Goal: Task Accomplishment & Management: Manage account settings

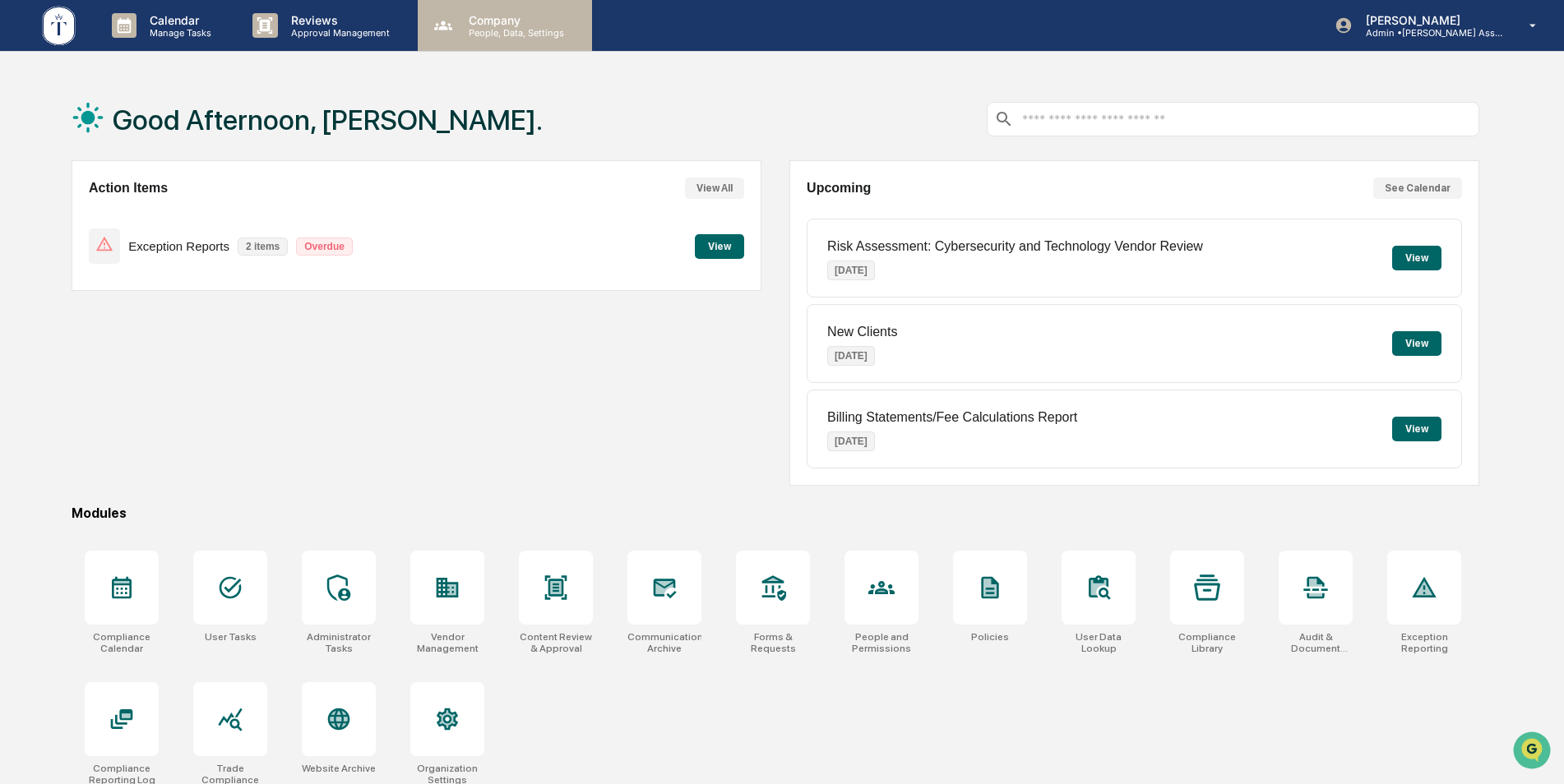
click at [509, 39] on div "Company People, Data, Settings" at bounding box center [505, 25] width 174 height 51
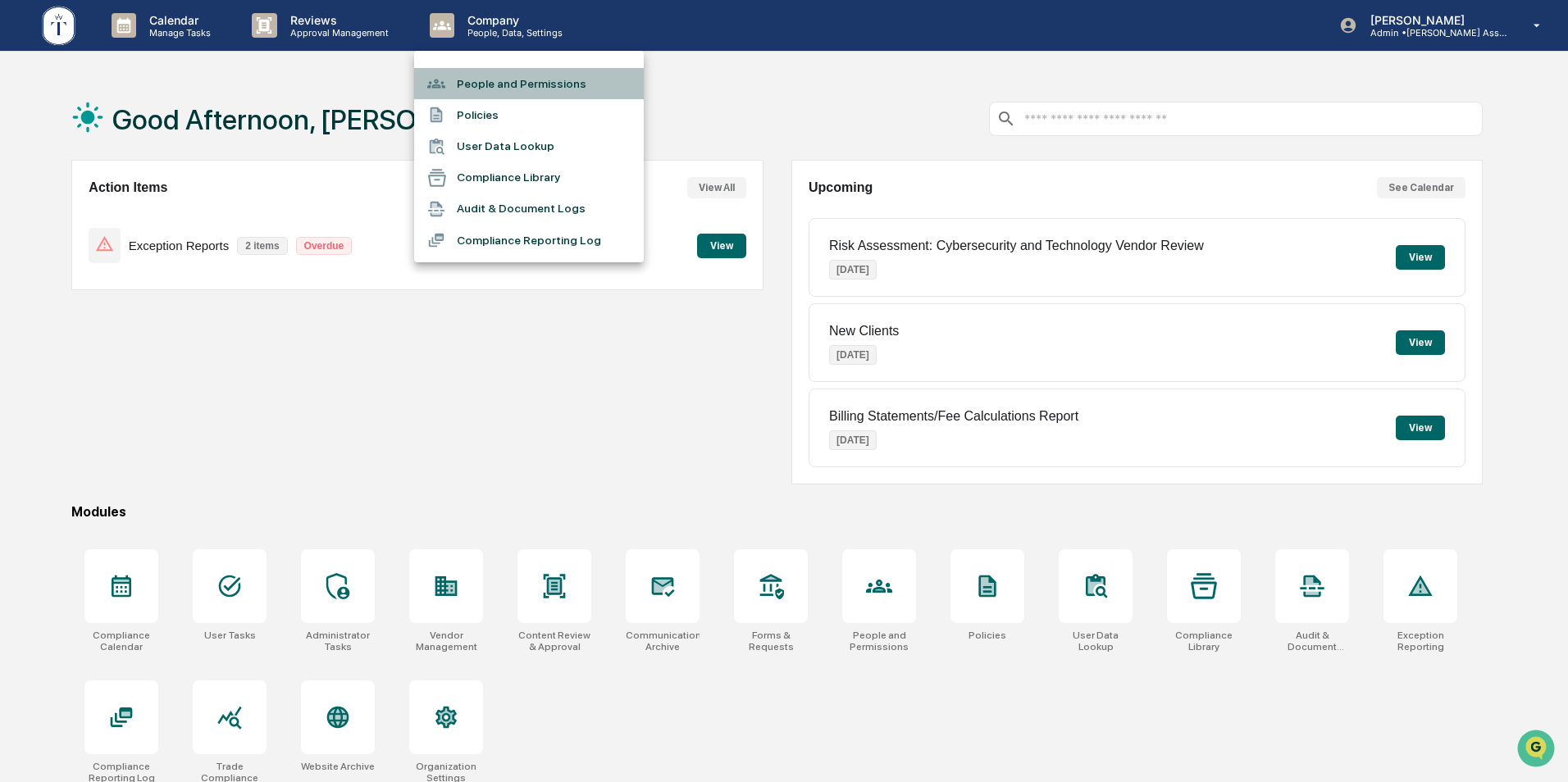
click at [506, 75] on li "People and Permissions" at bounding box center [529, 84] width 230 height 32
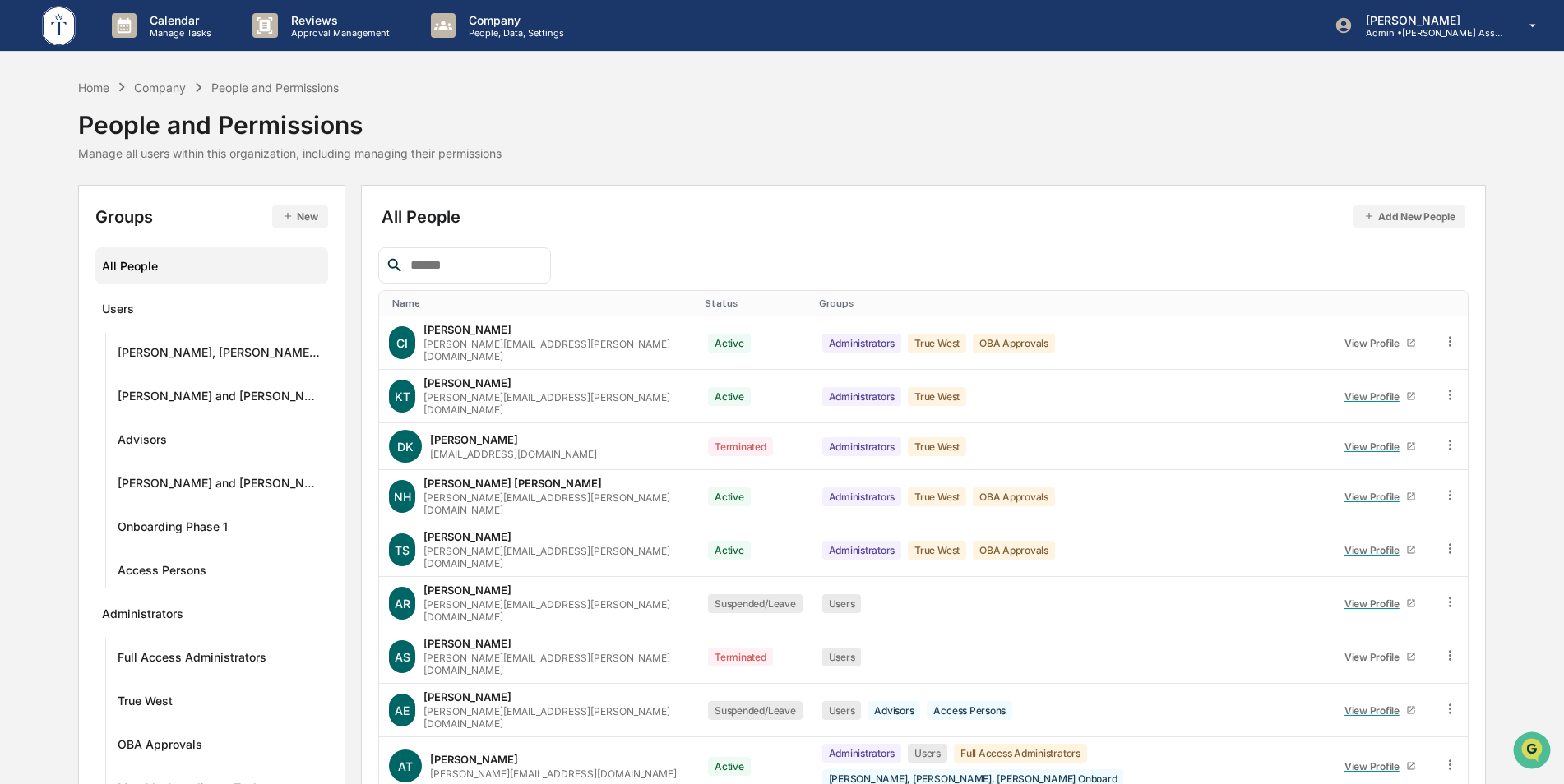
click at [421, 260] on input "text" at bounding box center [473, 265] width 140 height 21
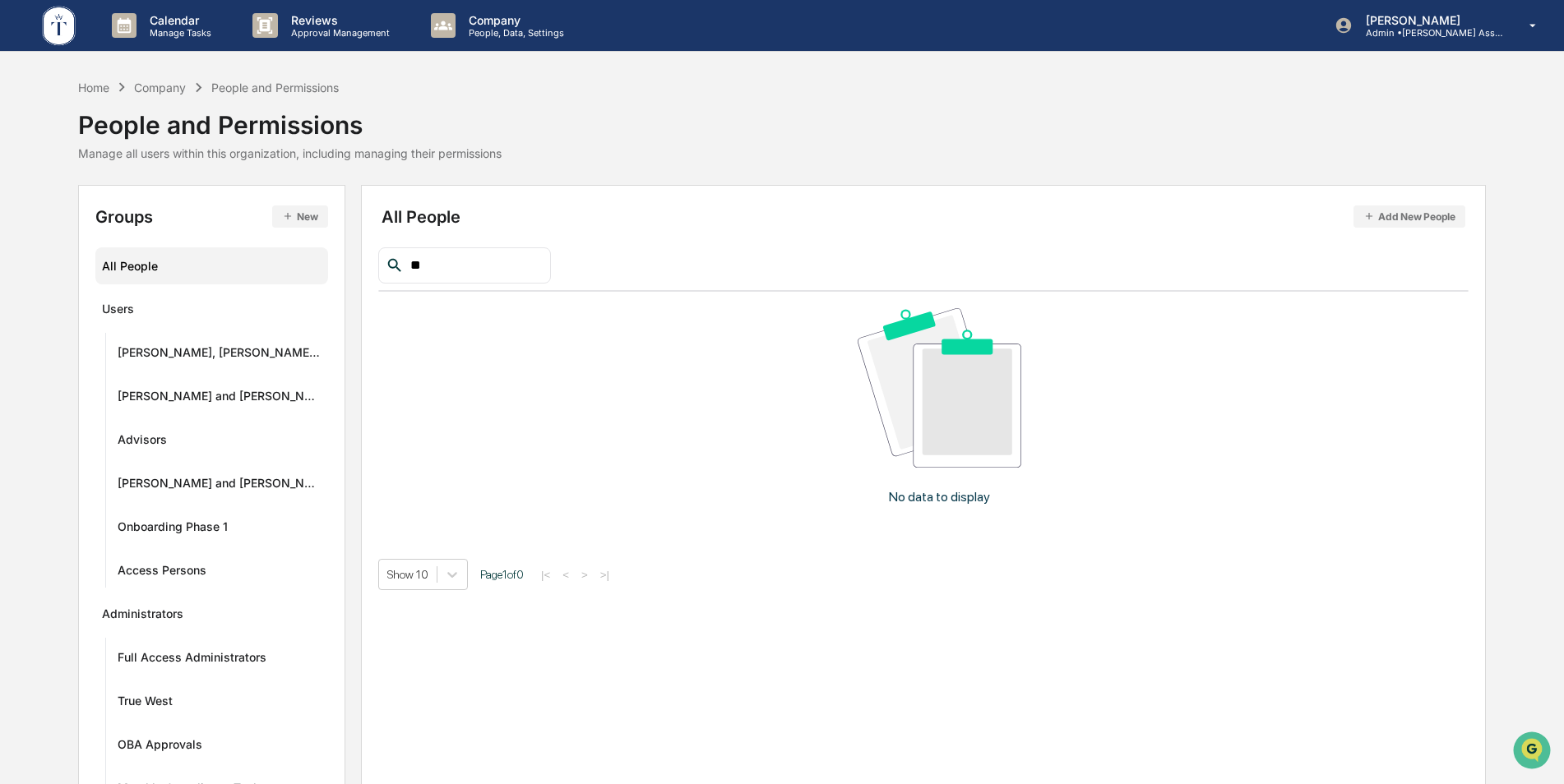
type input "*"
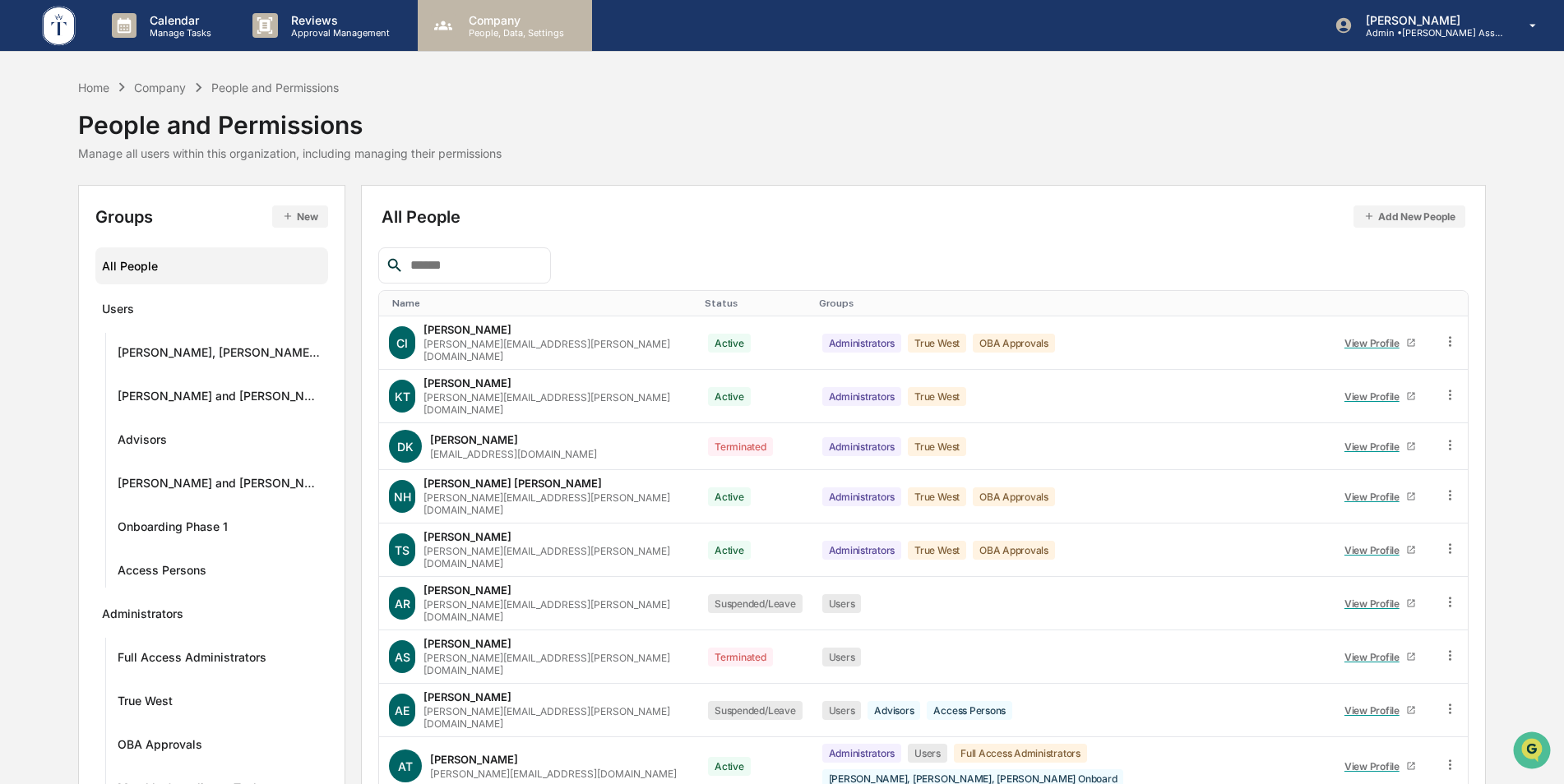
click at [498, 38] on p "People, Data, Settings" at bounding box center [513, 33] width 117 height 11
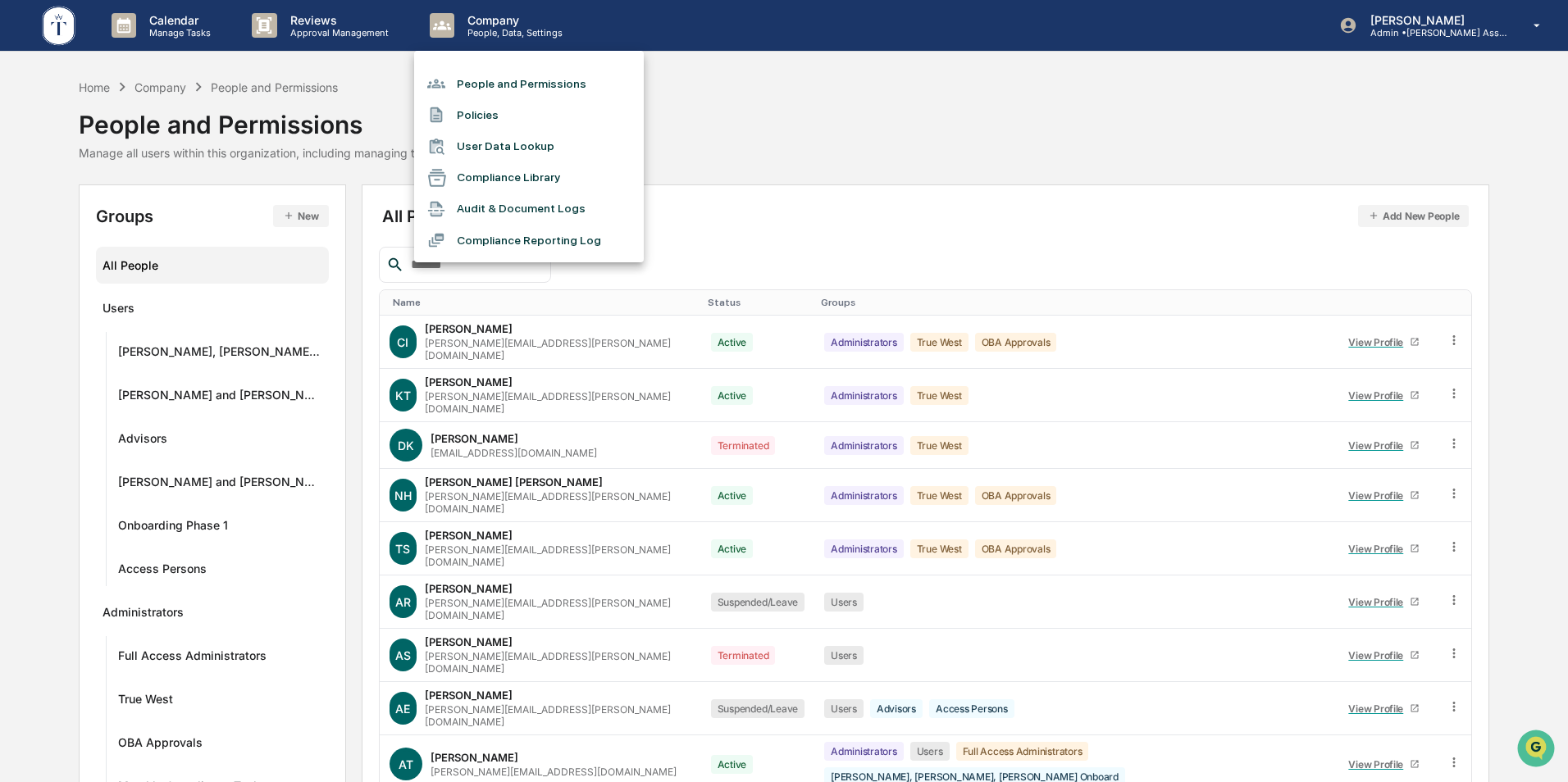
click at [495, 82] on li "People and Permissions" at bounding box center [529, 84] width 230 height 32
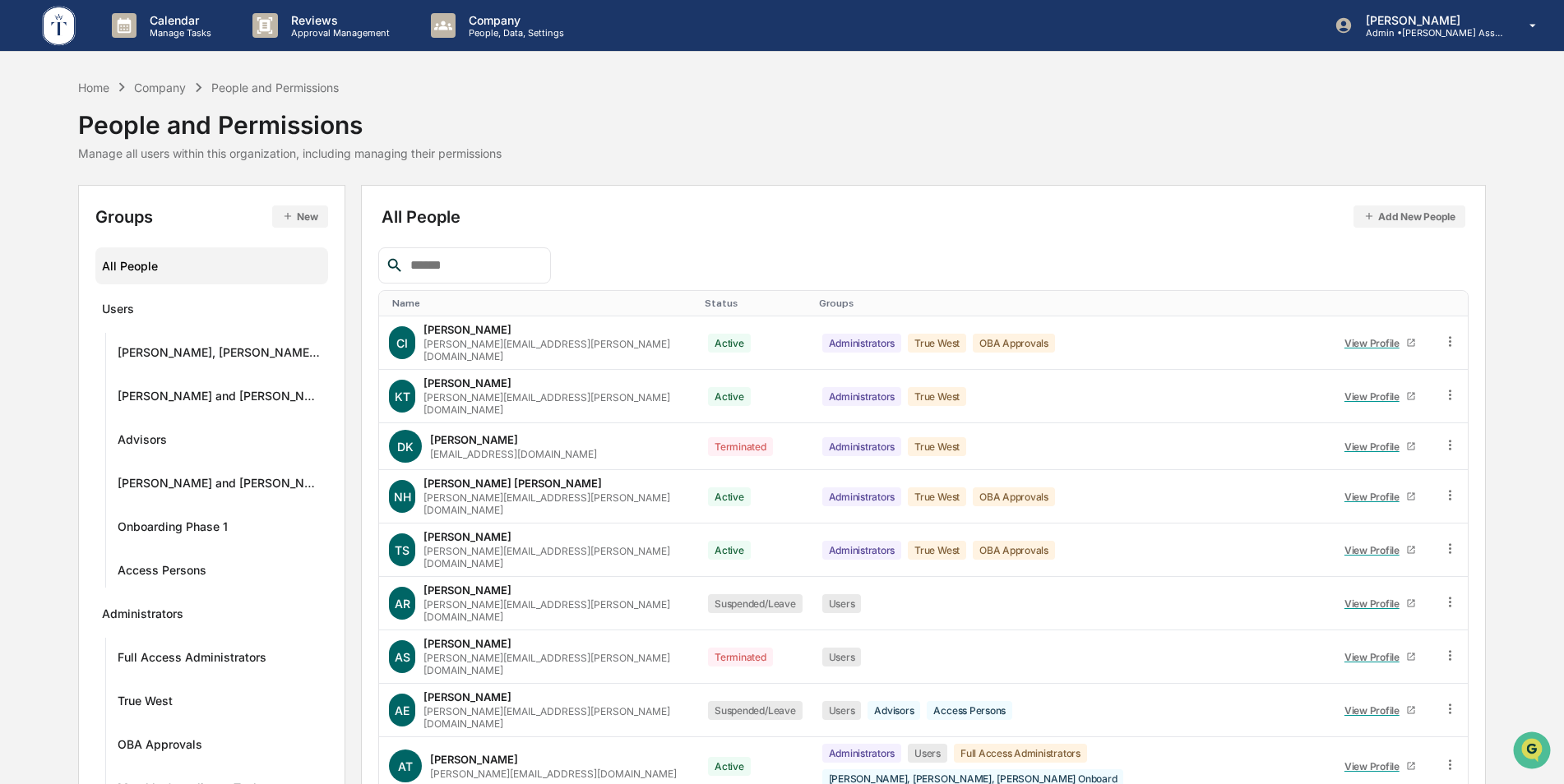
click at [1424, 219] on button "Add New People" at bounding box center [1408, 216] width 112 height 22
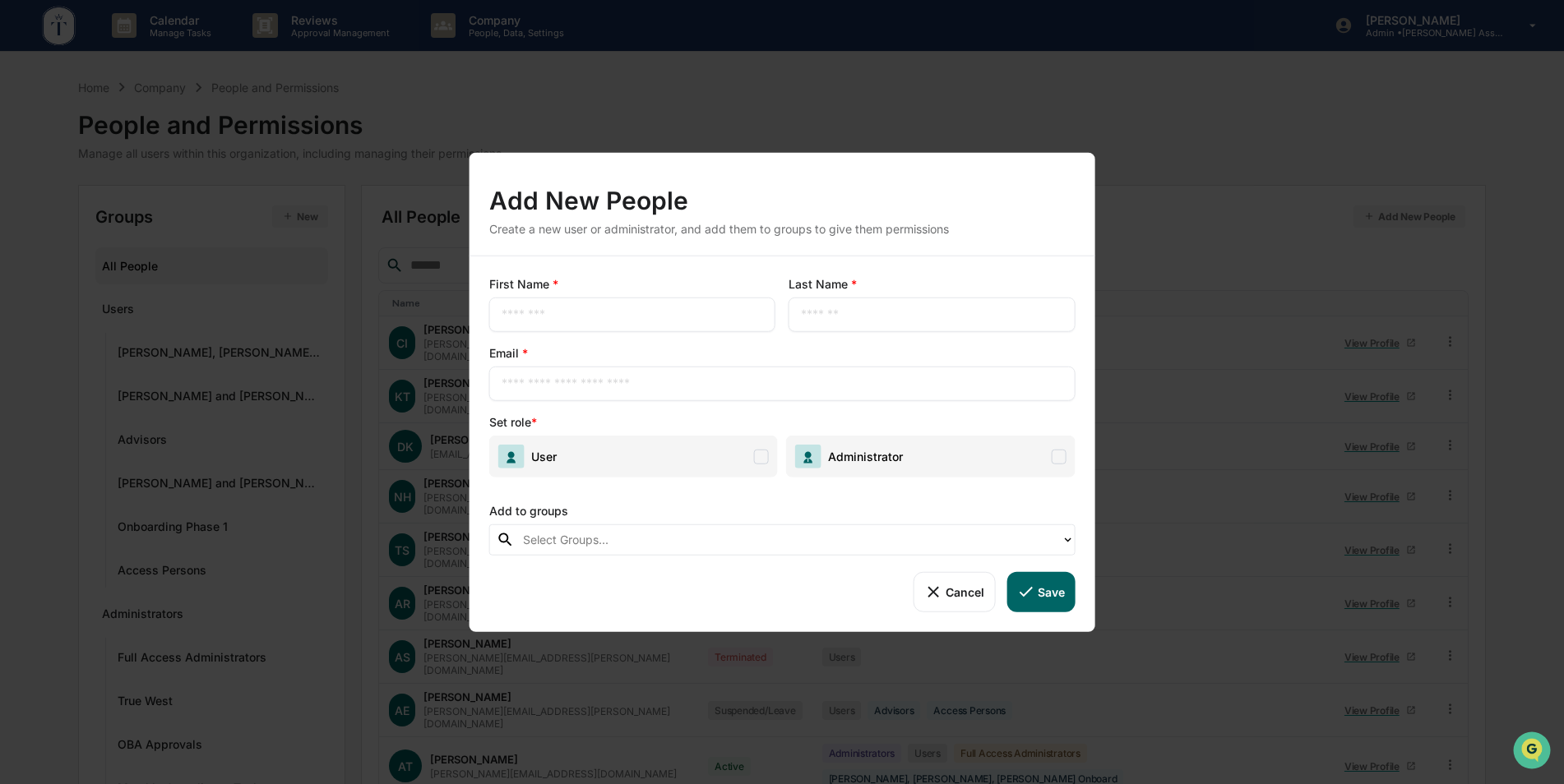
click at [612, 312] on input "text" at bounding box center [631, 315] width 261 height 17
type input "*"
click at [578, 74] on div "Add New People Create a new user or administrator, and add them to groups to gi…" at bounding box center [782, 392] width 1564 height 784
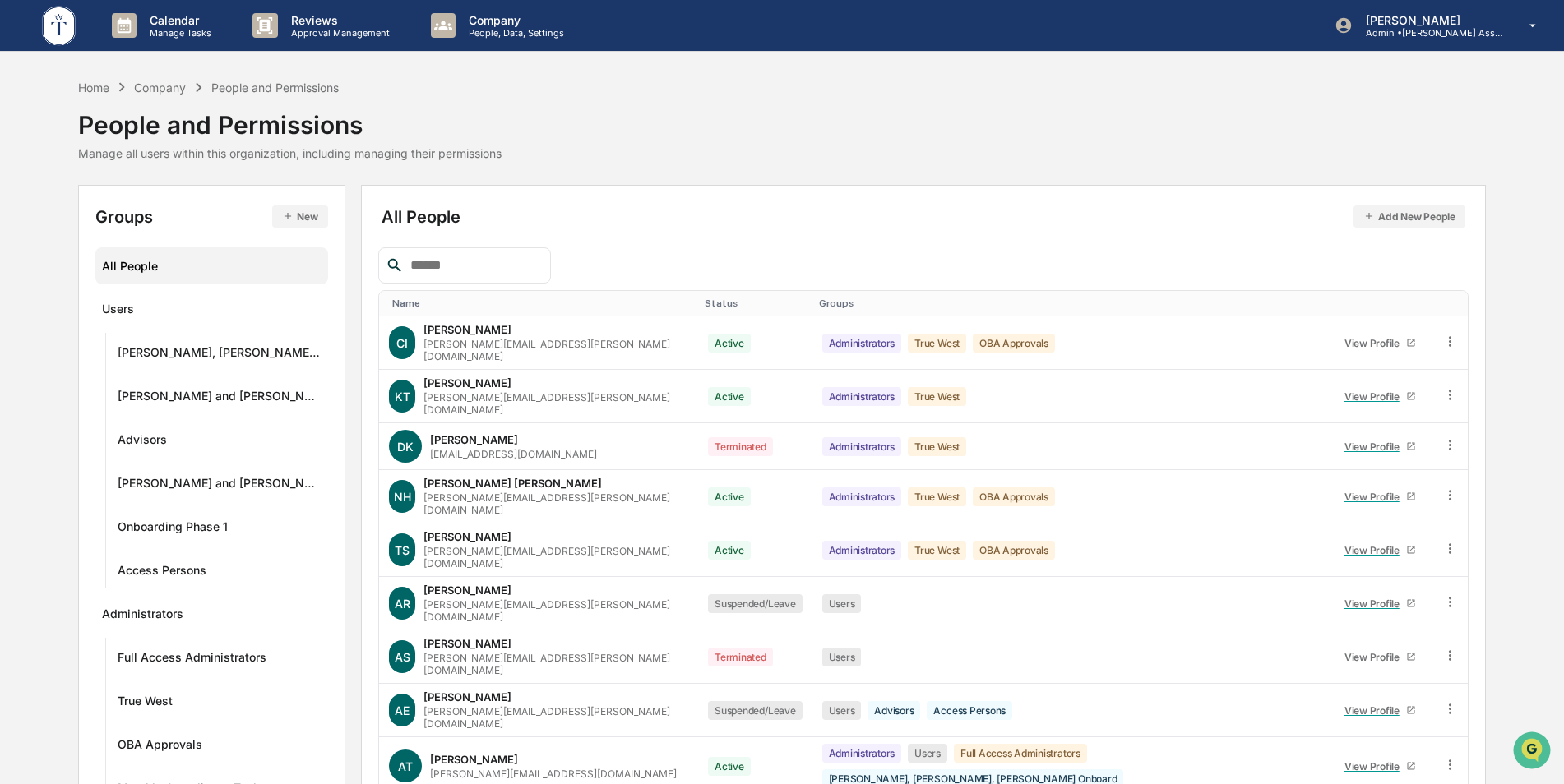
click at [448, 269] on input "text" at bounding box center [473, 265] width 140 height 21
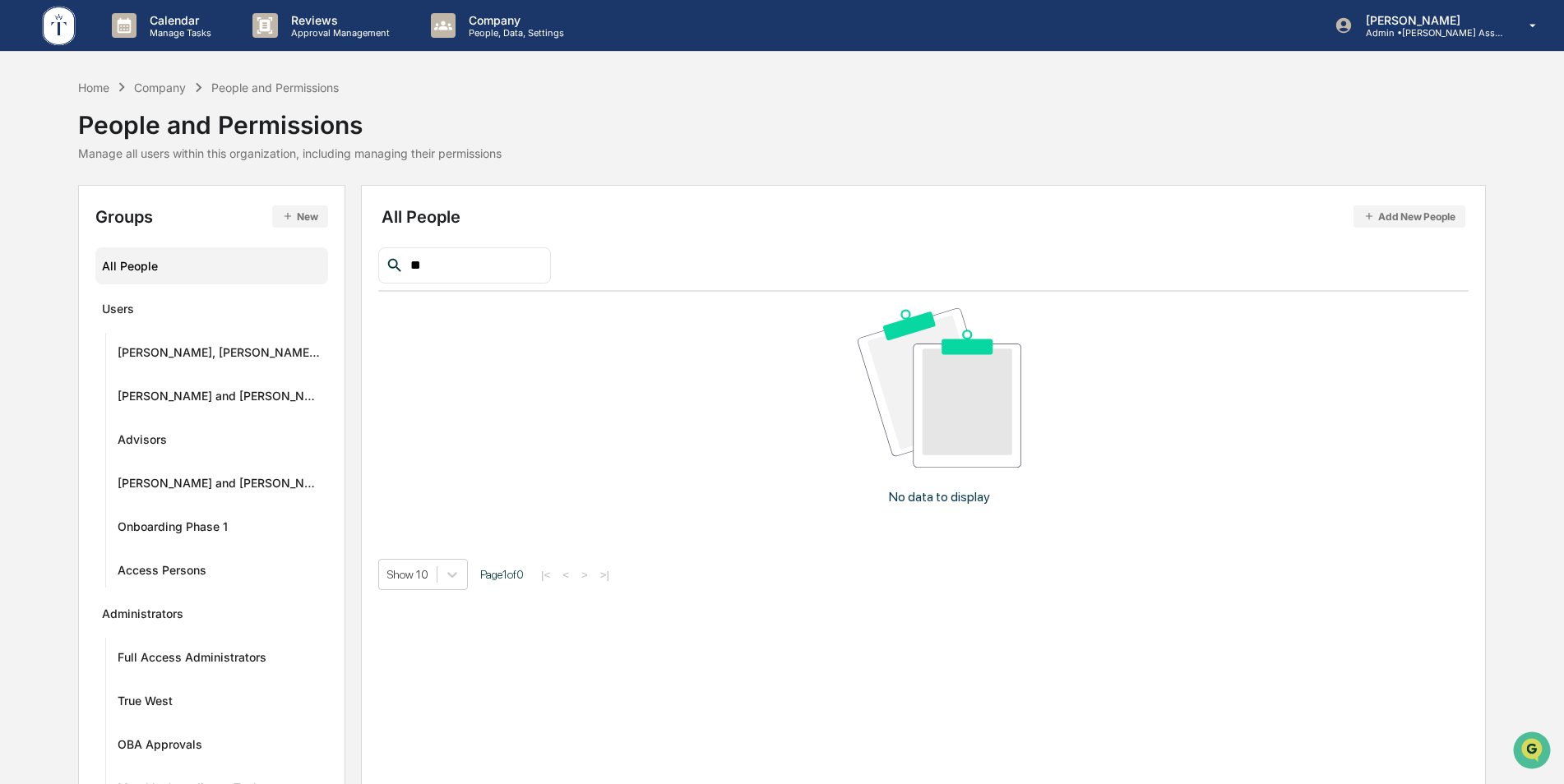
type input "*"
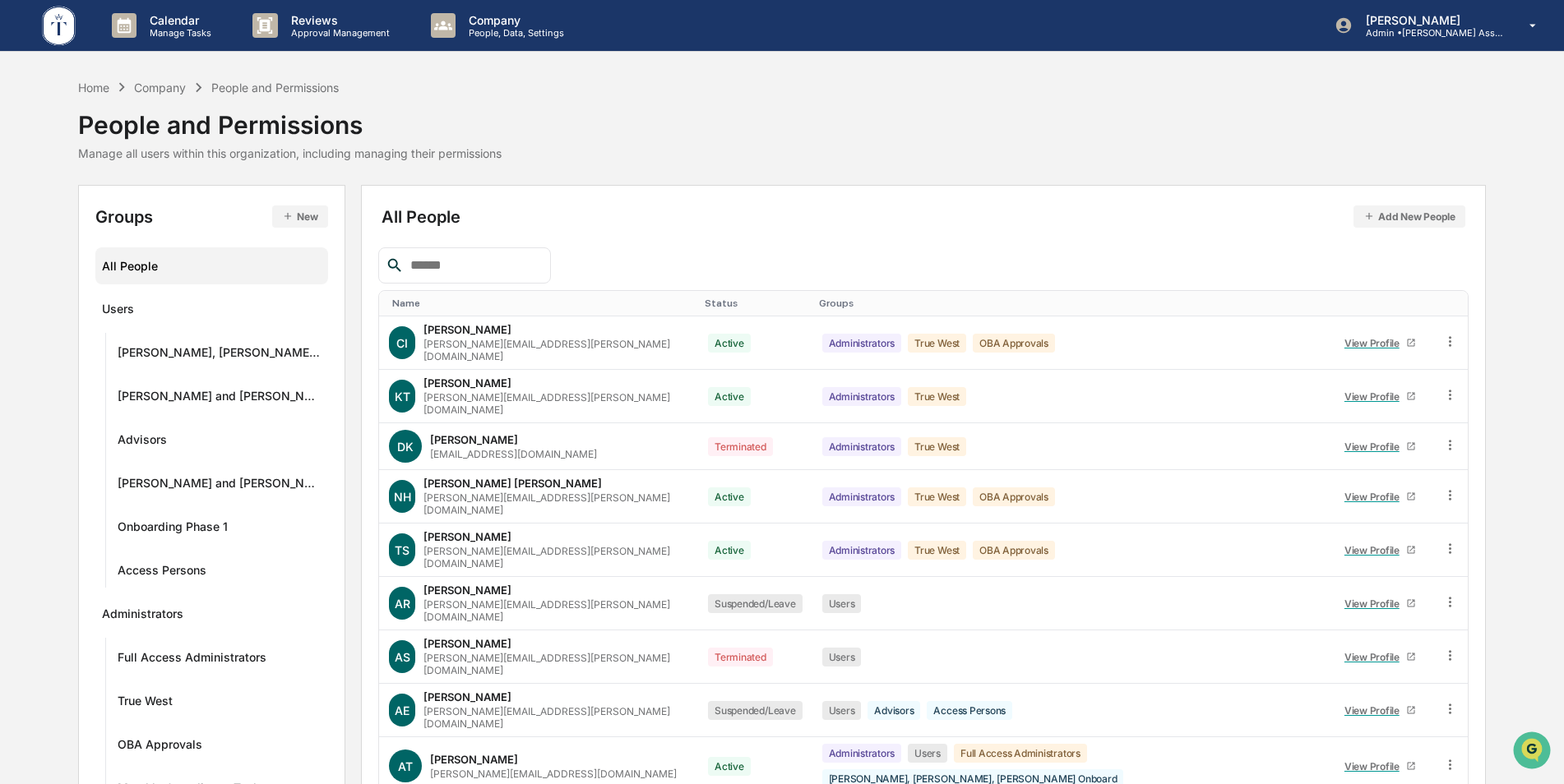
click at [1378, 214] on button "Add New People" at bounding box center [1408, 216] width 112 height 22
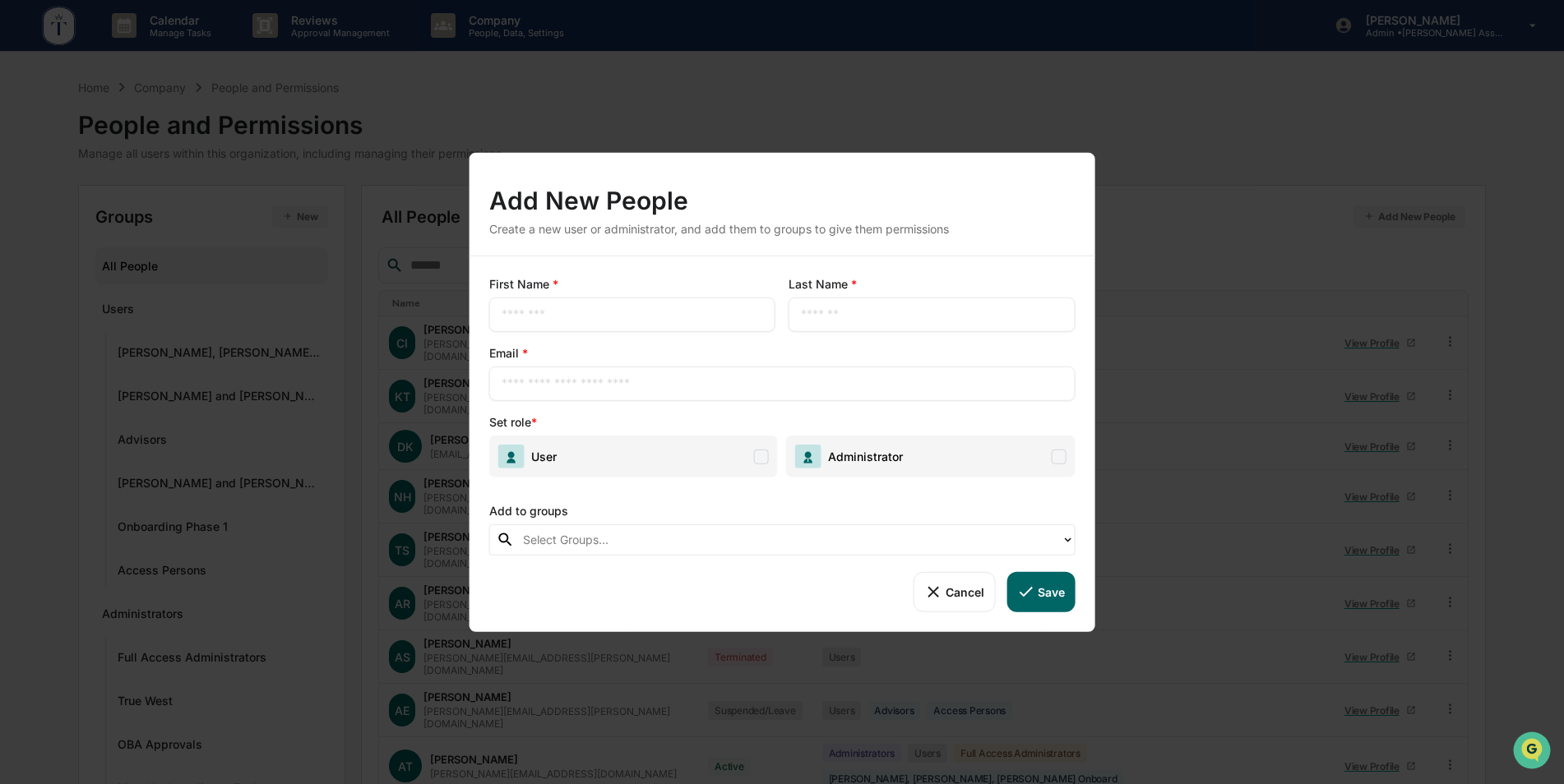
click at [551, 318] on input "text" at bounding box center [631, 315] width 261 height 17
type input "******"
type input "*****"
type input "**********"
click at [693, 461] on span "User" at bounding box center [633, 457] width 288 height 42
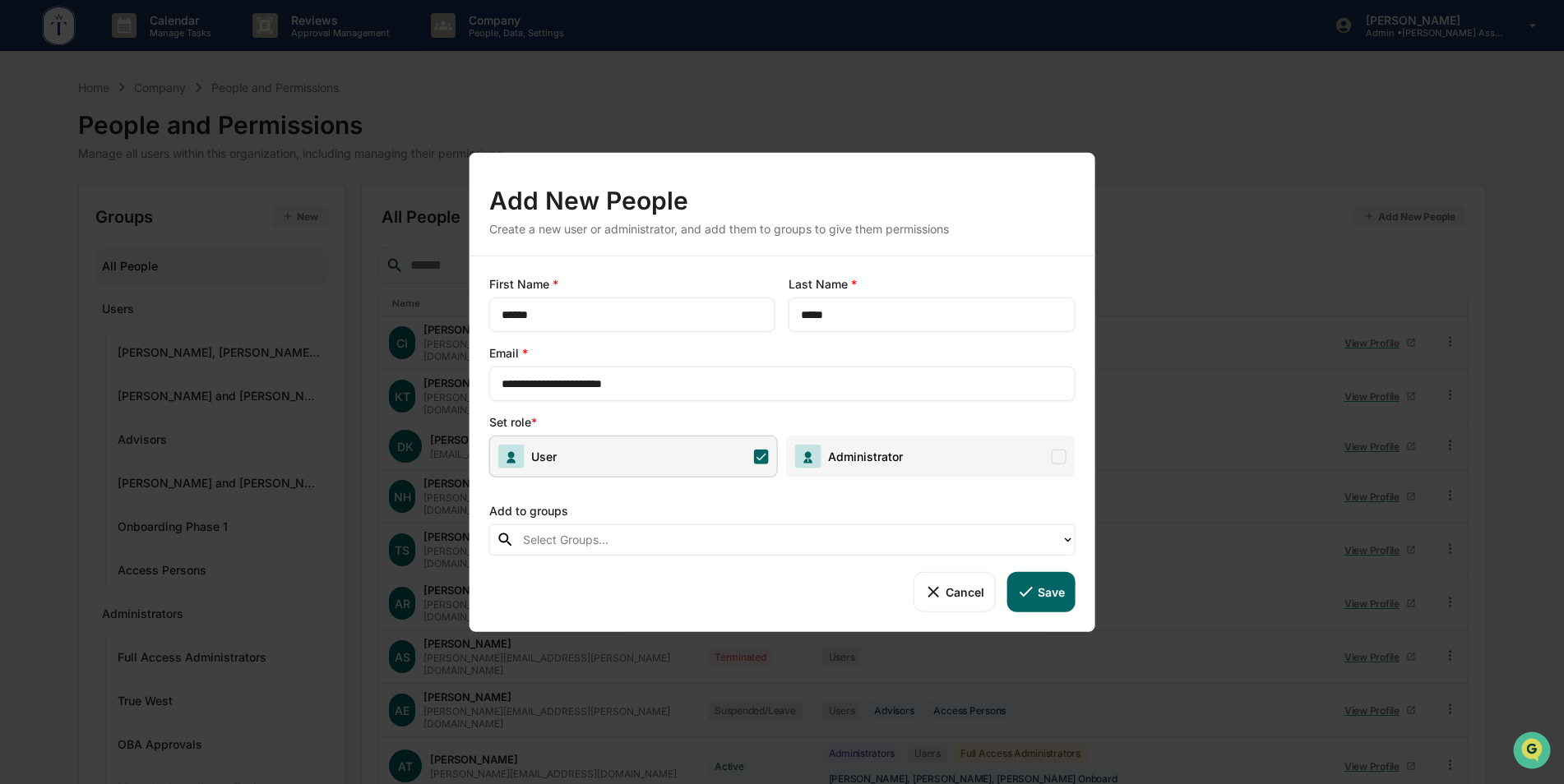
click at [878, 453] on span "Administrator" at bounding box center [862, 457] width 82 height 14
click at [805, 548] on div at bounding box center [788, 540] width 530 height 19
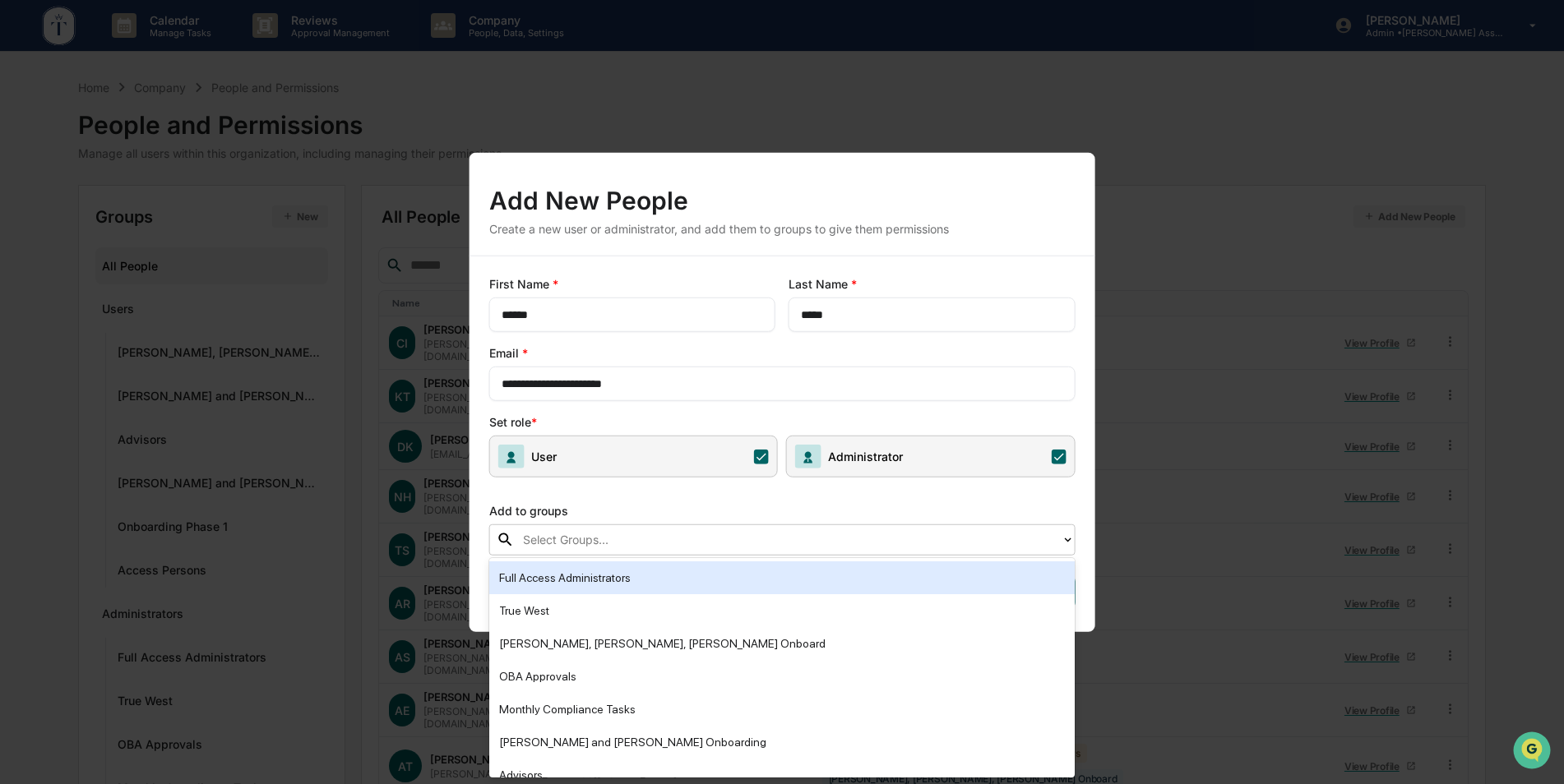
click at [788, 504] on div "Add to groups" at bounding box center [782, 507] width 586 height 33
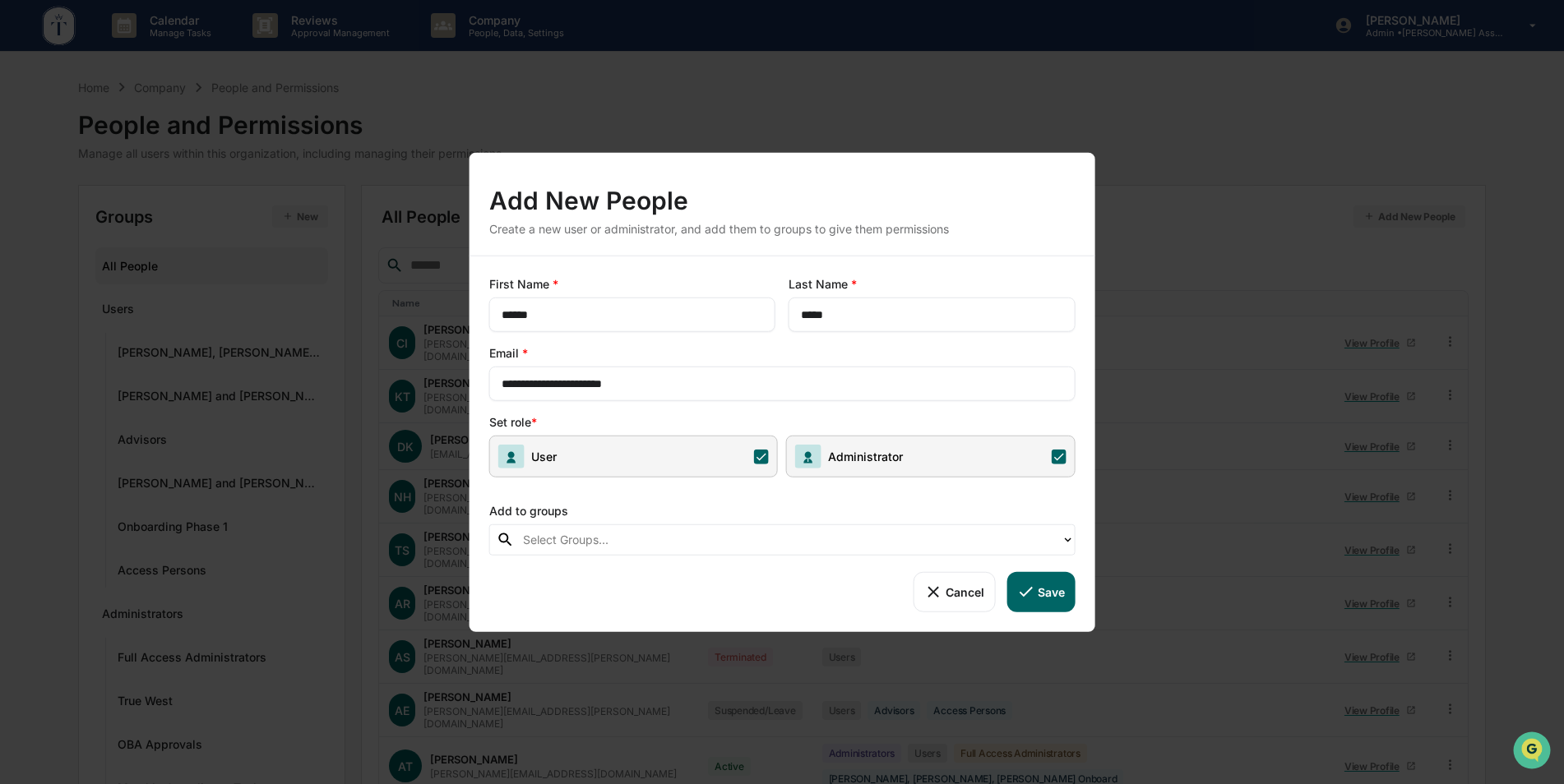
click at [1042, 586] on button "Save" at bounding box center [1041, 592] width 69 height 40
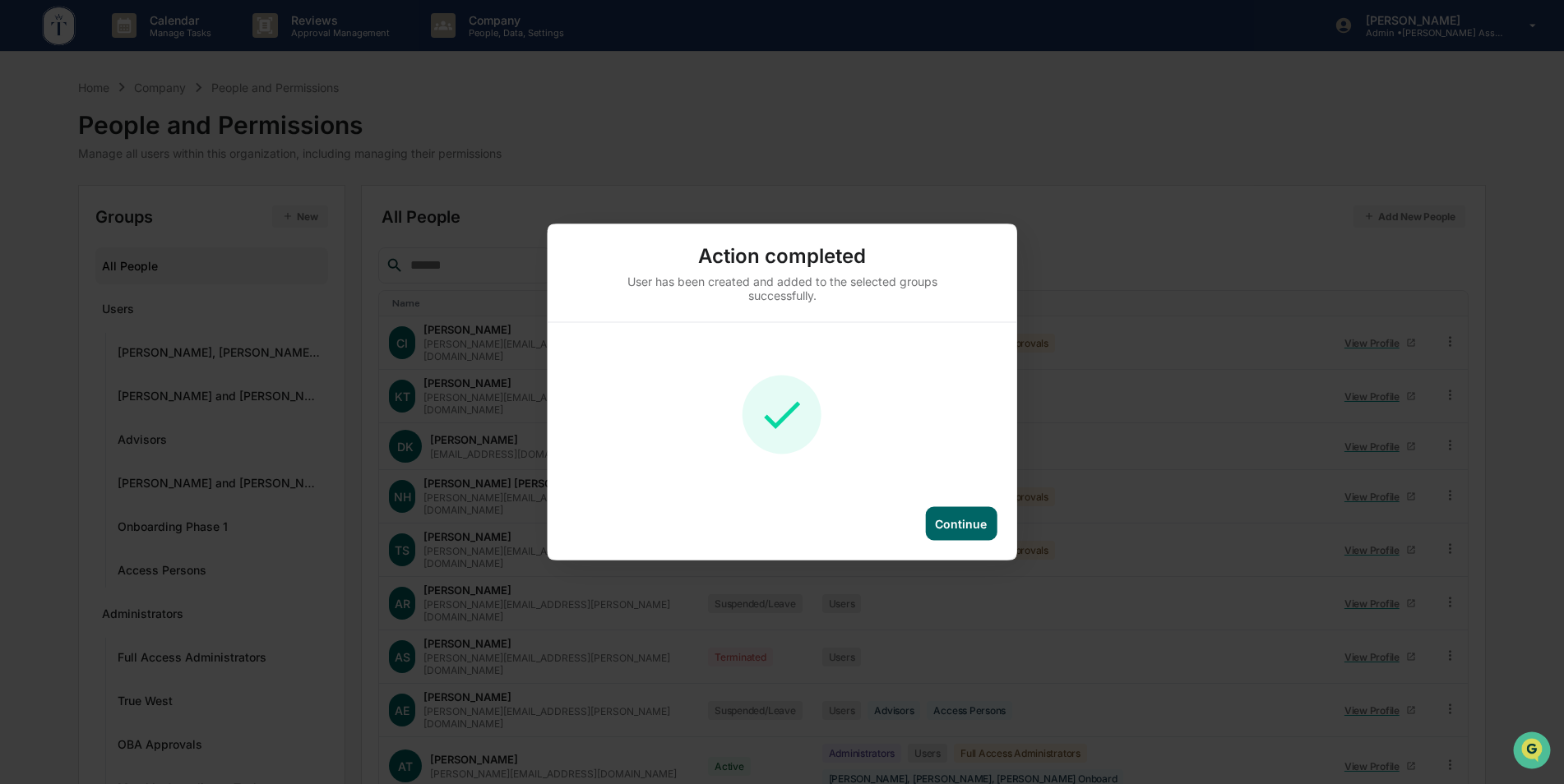
click at [981, 524] on div "Continue" at bounding box center [960, 524] width 52 height 14
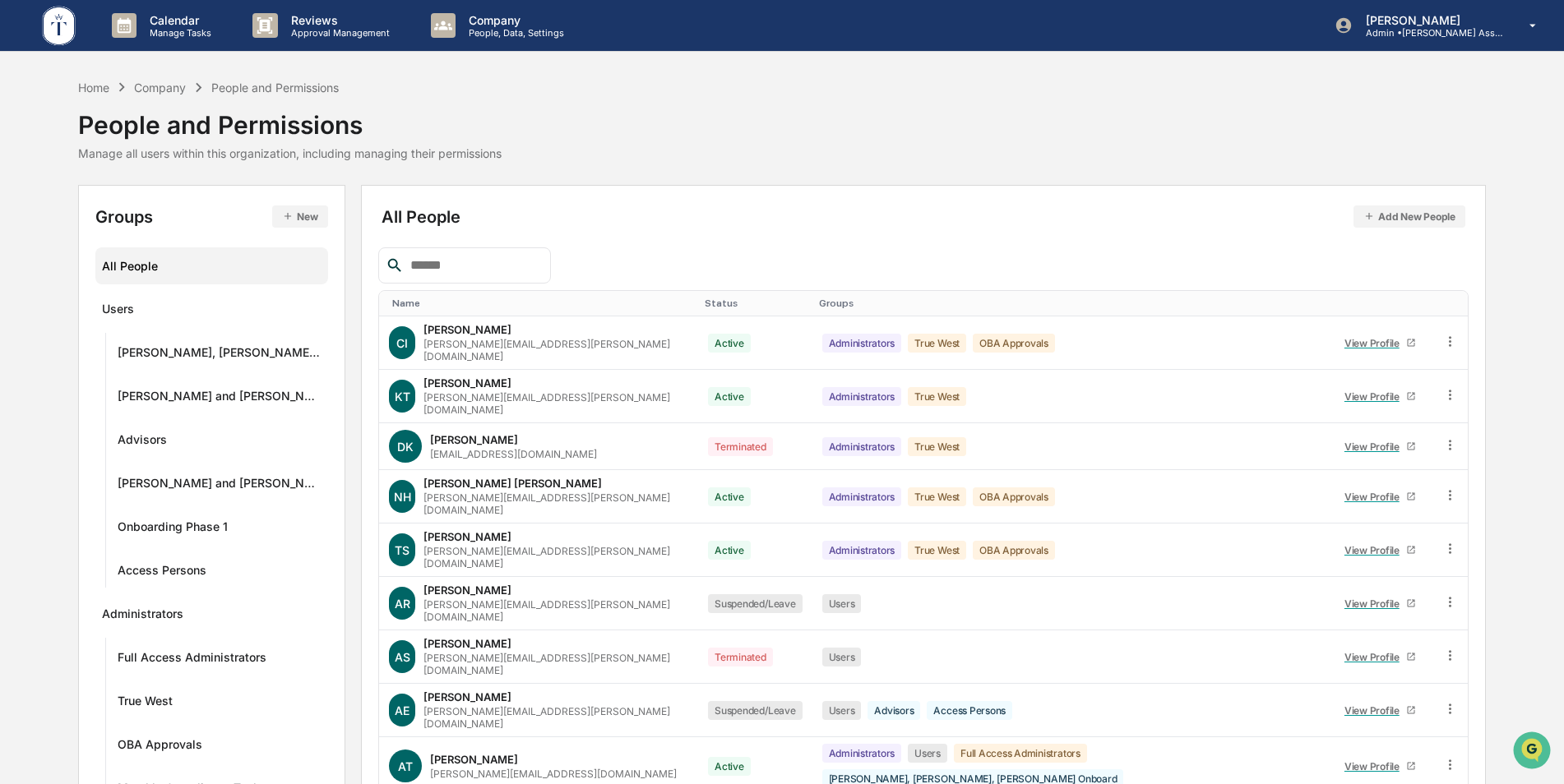
click at [294, 216] on button "New" at bounding box center [300, 216] width 55 height 22
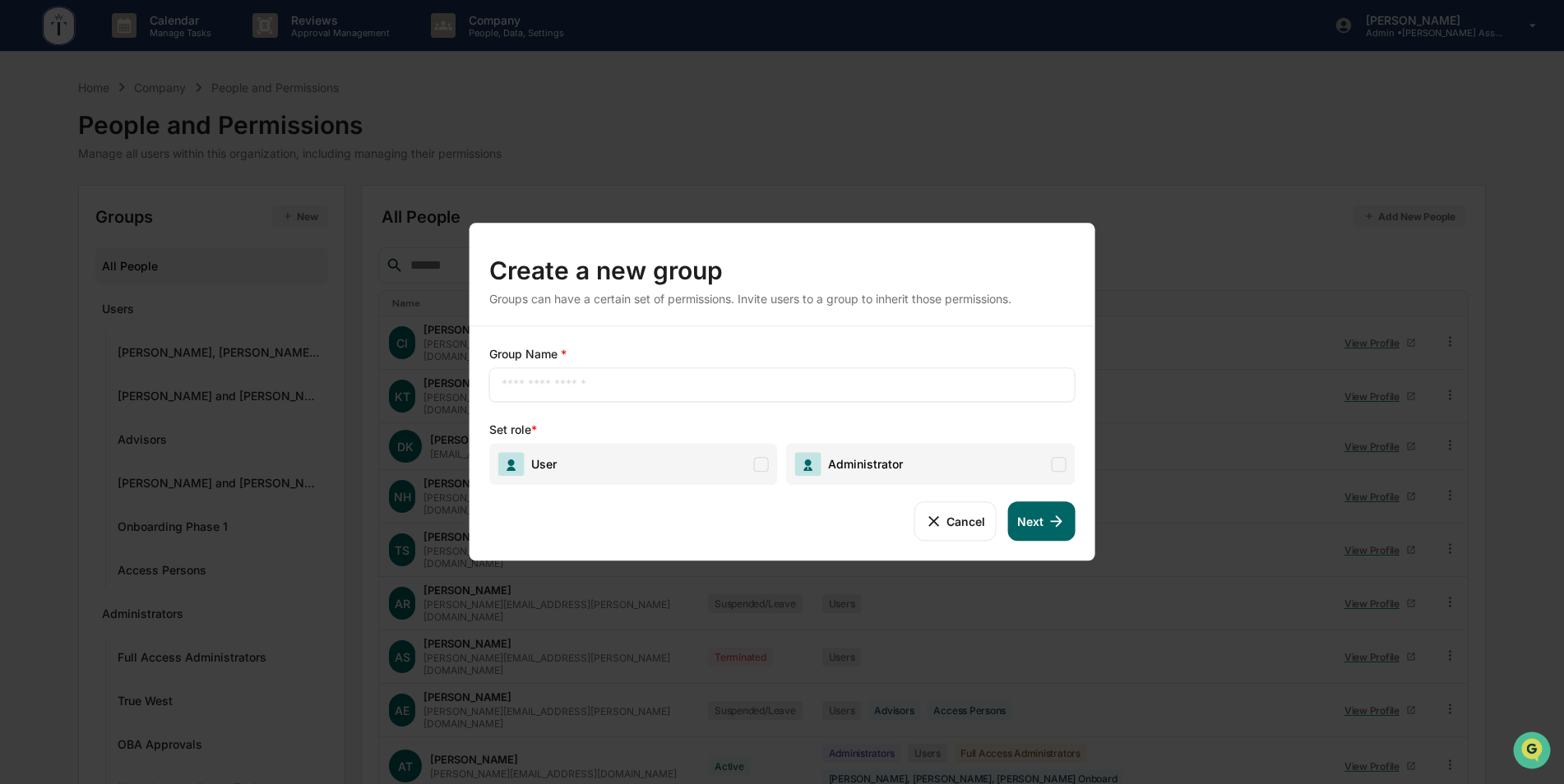
click at [567, 388] on input "text" at bounding box center [782, 384] width 562 height 17
type input "**********"
click at [906, 465] on span "Administrator" at bounding box center [930, 464] width 288 height 42
click at [1037, 519] on button "Next" at bounding box center [1041, 520] width 68 height 40
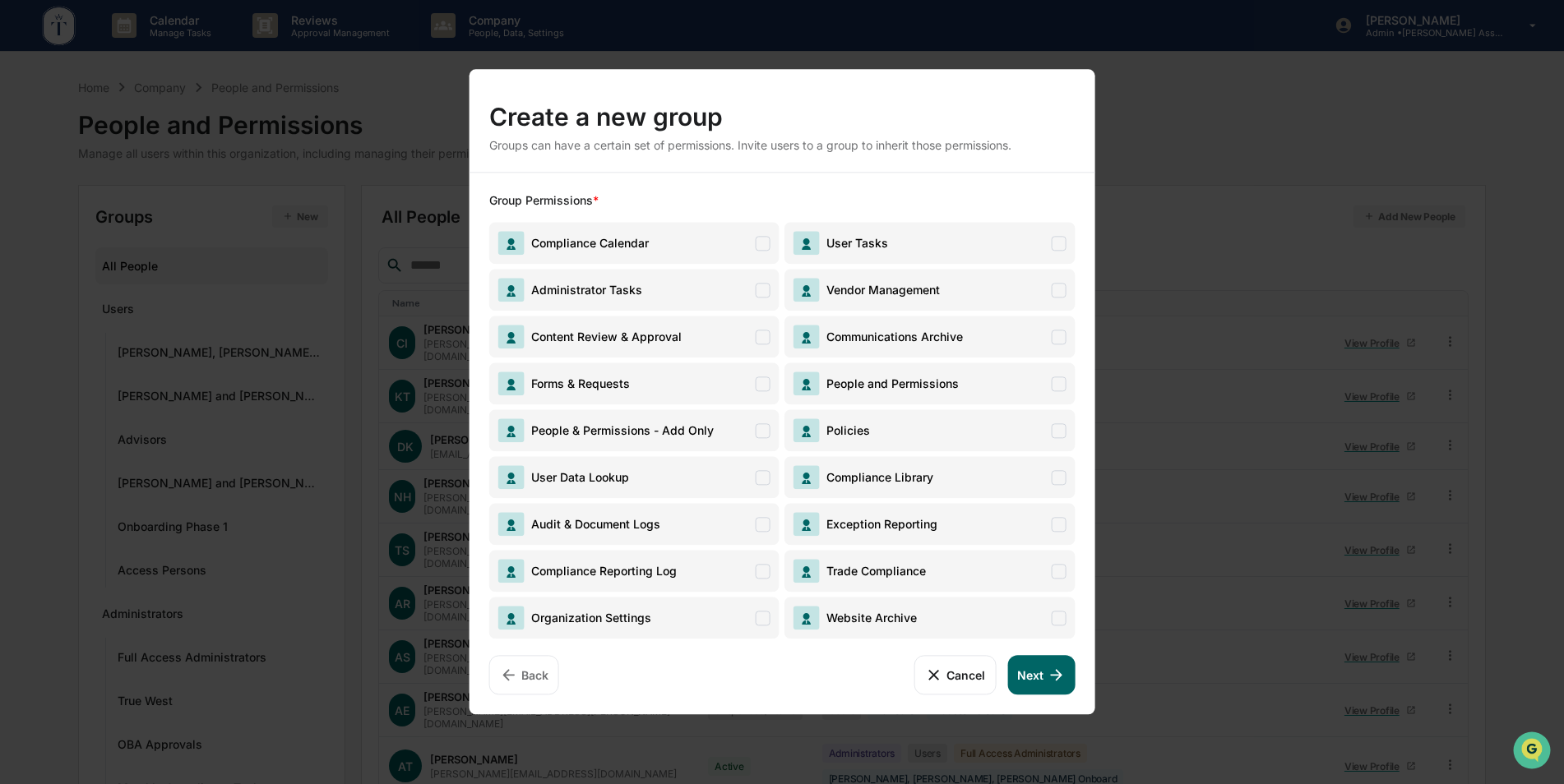
click at [721, 432] on span "People & Permissions - Add Only" at bounding box center [634, 431] width 290 height 42
click at [916, 380] on span "People and Permissions" at bounding box center [889, 383] width 139 height 14
click at [751, 464] on span "User Data Lookup" at bounding box center [634, 477] width 290 height 42
click at [972, 338] on span "Communications Archive" at bounding box center [929, 337] width 290 height 42
click at [998, 344] on span "Communications Archive" at bounding box center [929, 337] width 290 height 42
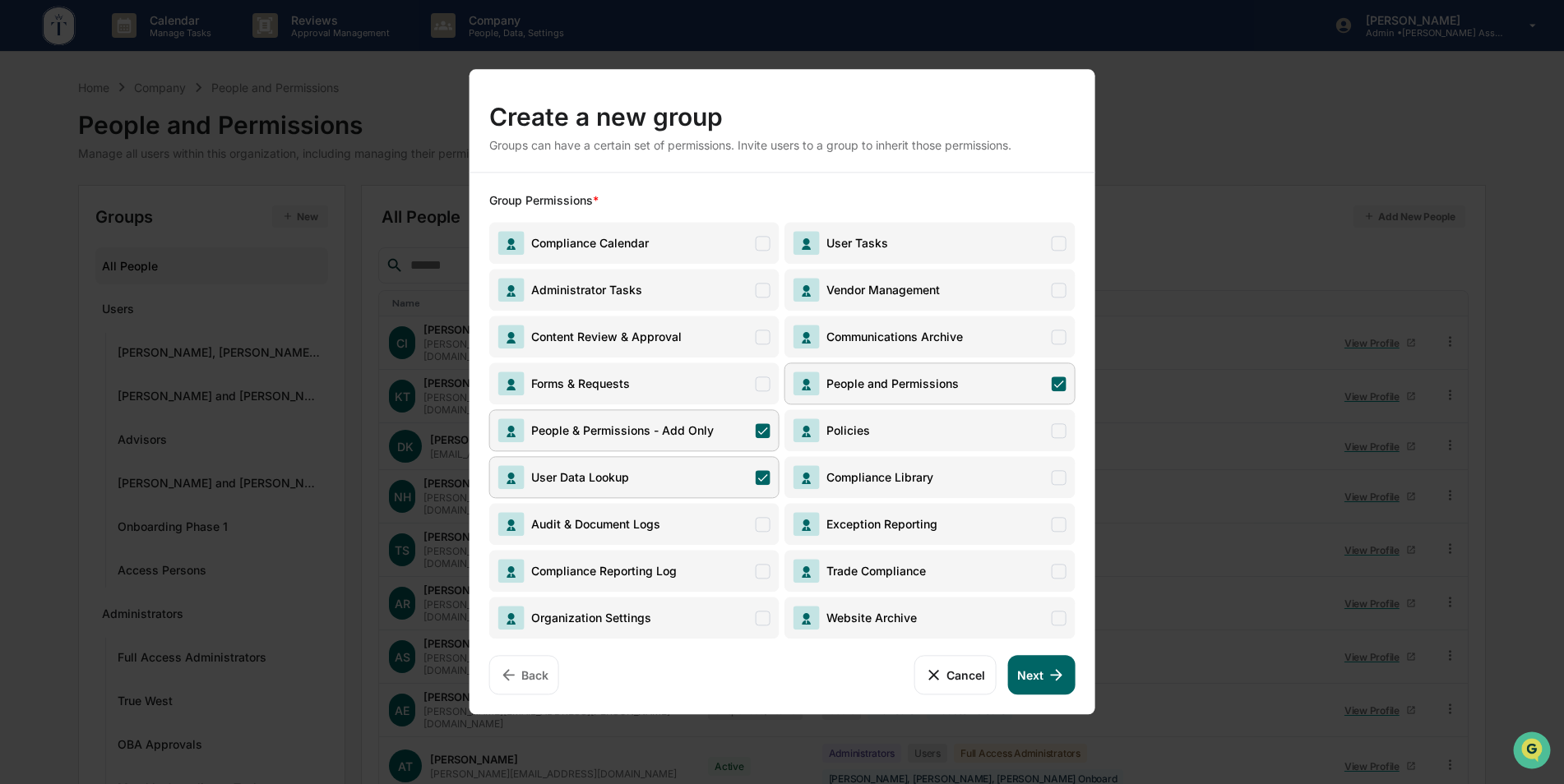
click at [623, 337] on span "Content Review & Approval" at bounding box center [603, 337] width 157 height 14
click at [1038, 666] on button "Next" at bounding box center [1041, 674] width 68 height 40
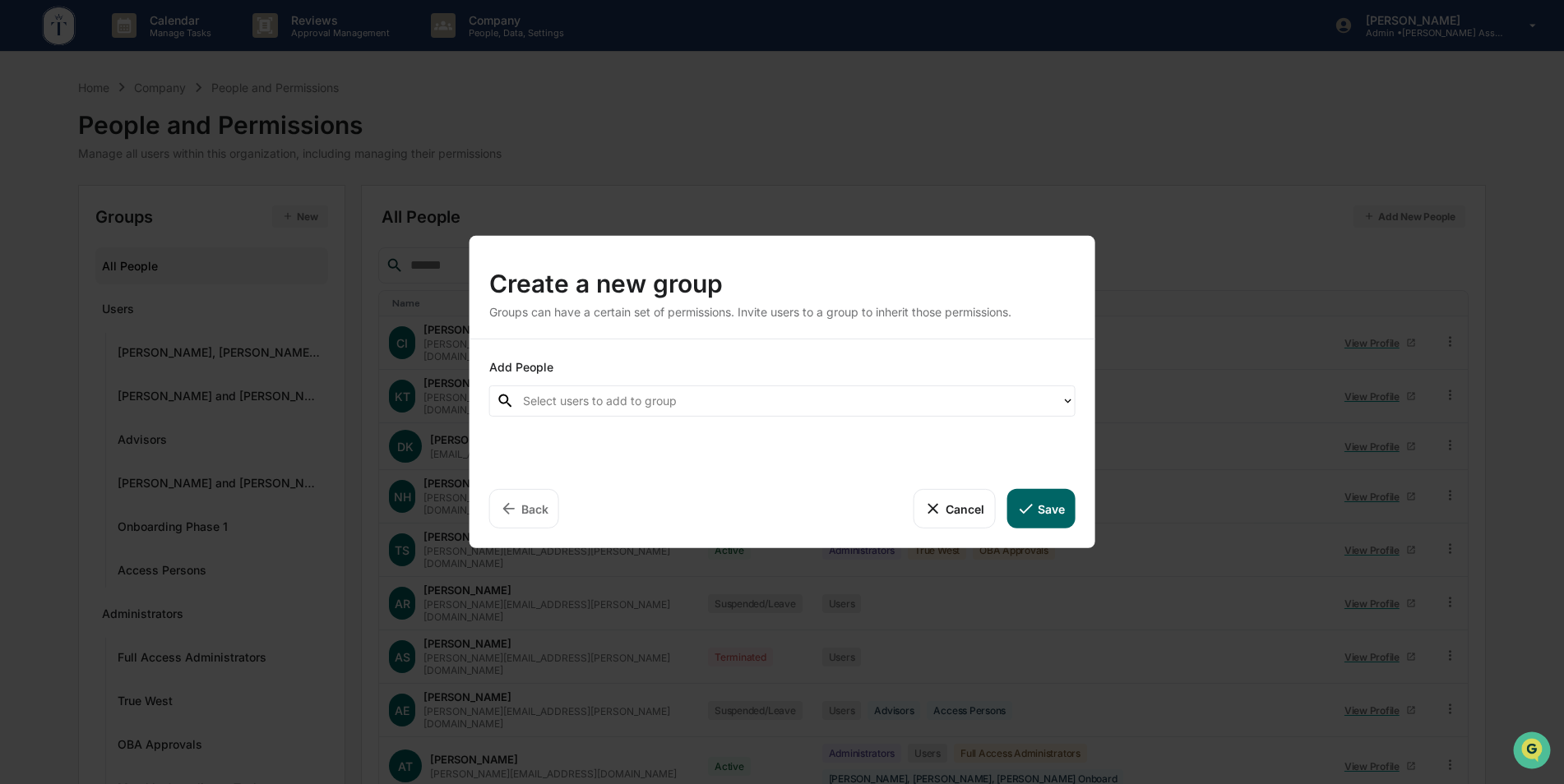
click at [811, 407] on div at bounding box center [788, 401] width 530 height 19
type input "******"
click at [826, 353] on div "Add People Select users to add to group Back Cancel Save" at bounding box center [782, 444] width 626 height 209
click at [933, 510] on icon at bounding box center [933, 509] width 11 height 11
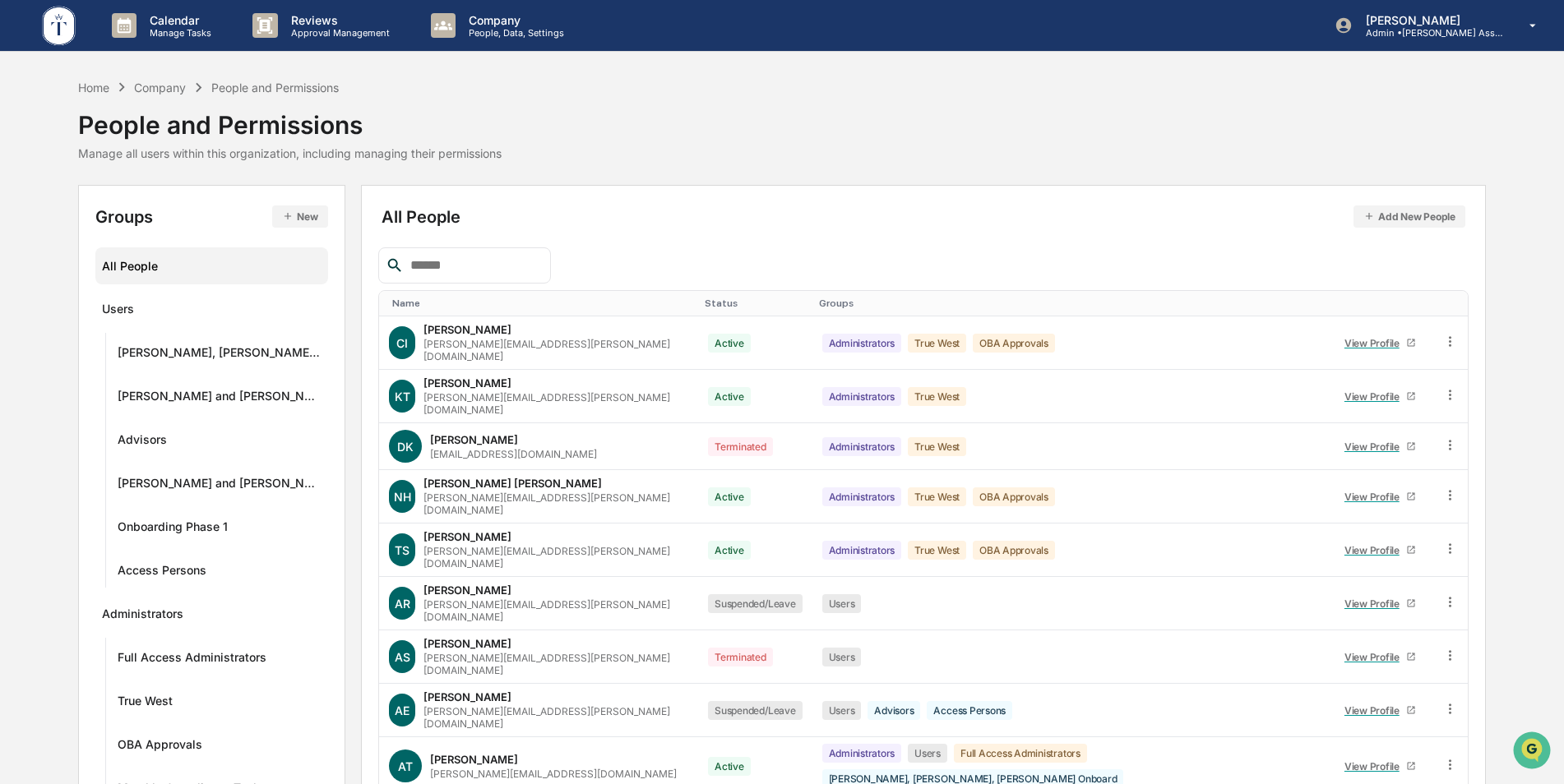
click at [447, 269] on input "text" at bounding box center [473, 265] width 140 height 21
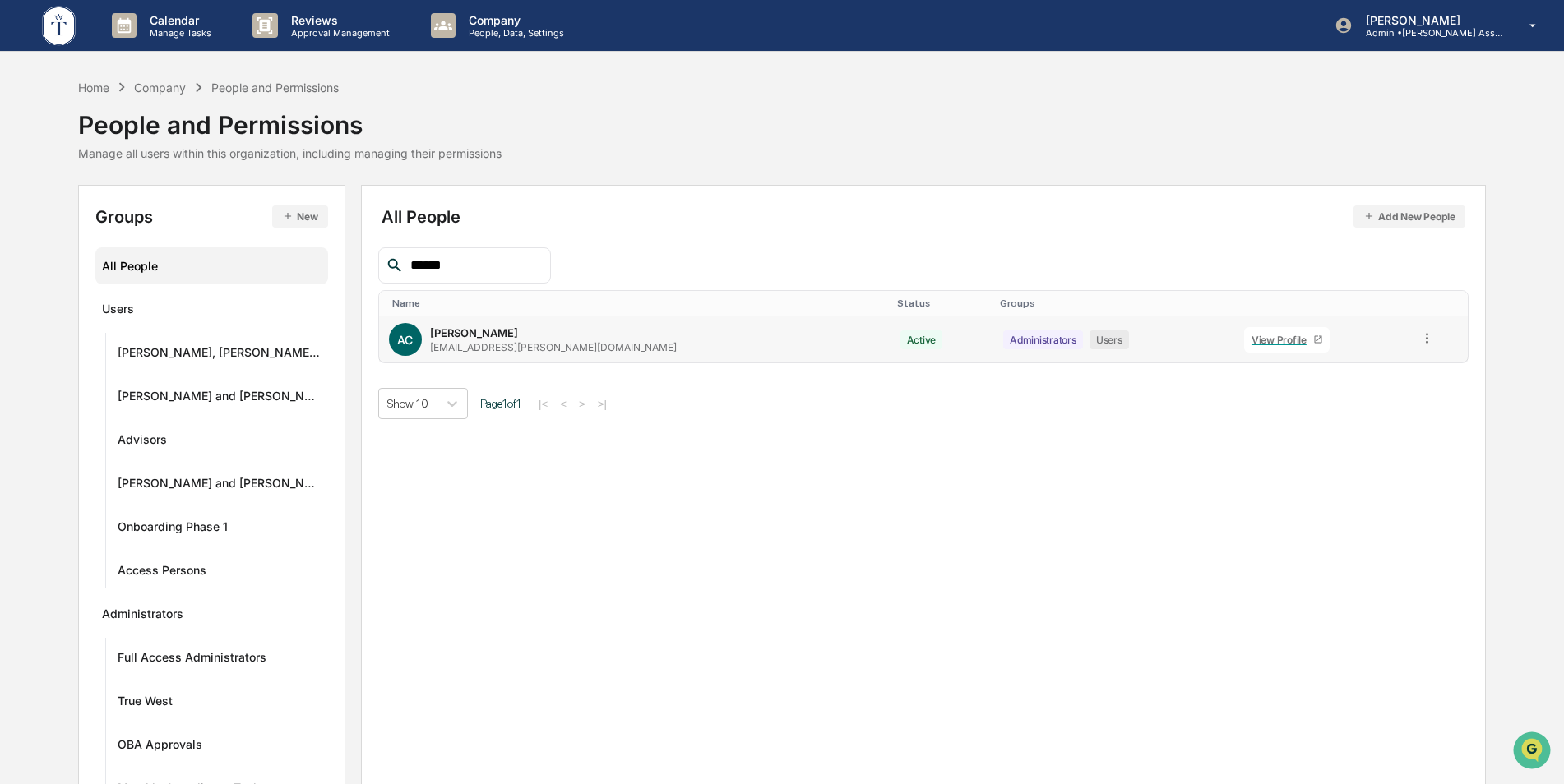
type input "******"
click at [1419, 332] on icon at bounding box center [1427, 338] width 16 height 16
click at [1389, 366] on div "Groups & Permissions" at bounding box center [1350, 365] width 142 height 19
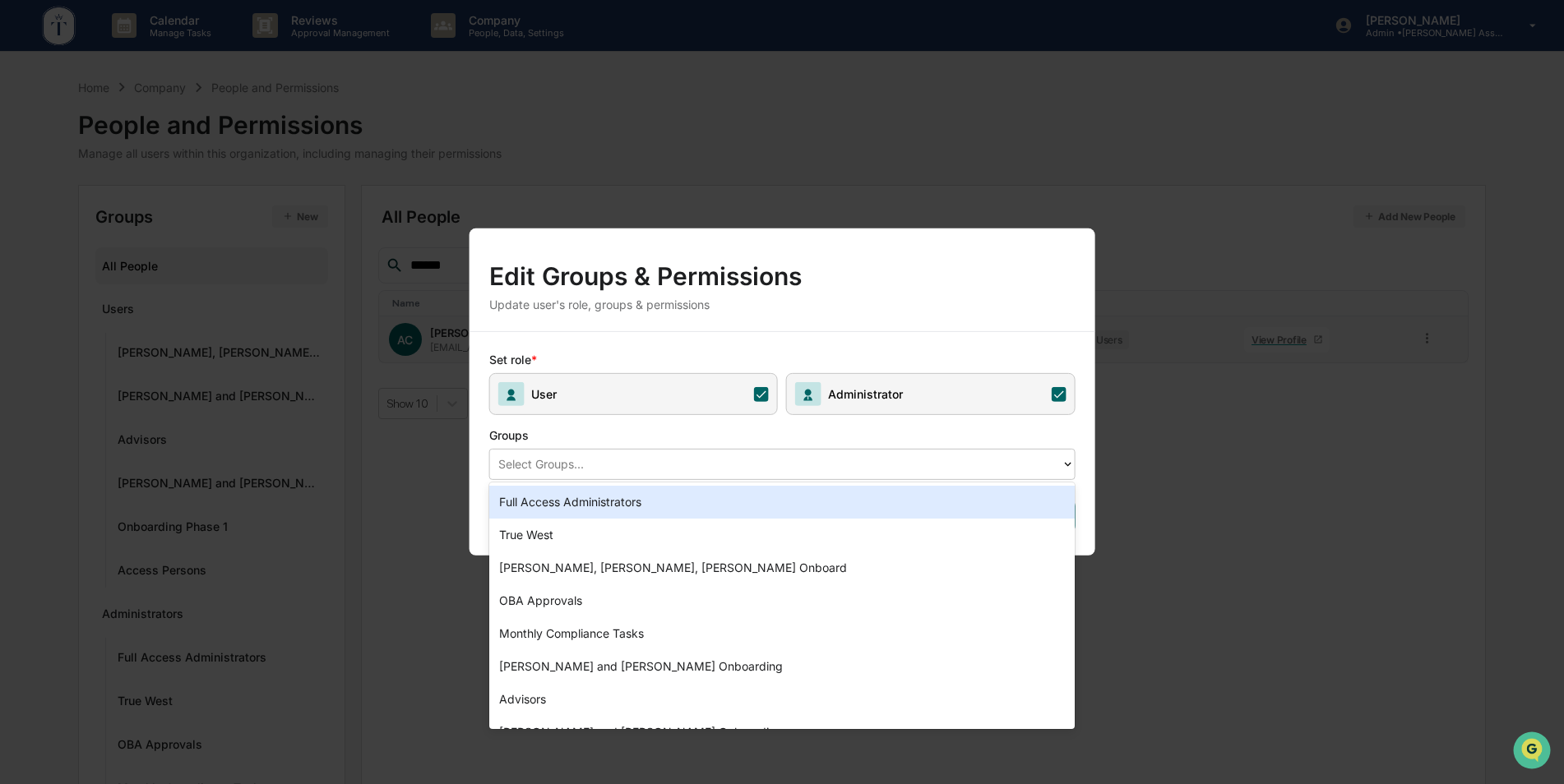
click at [882, 465] on div at bounding box center [775, 464] width 555 height 19
click at [409, 535] on div "Edit Groups & Permissions Update user's role, groups & permissions Set role * U…" at bounding box center [782, 392] width 1564 height 784
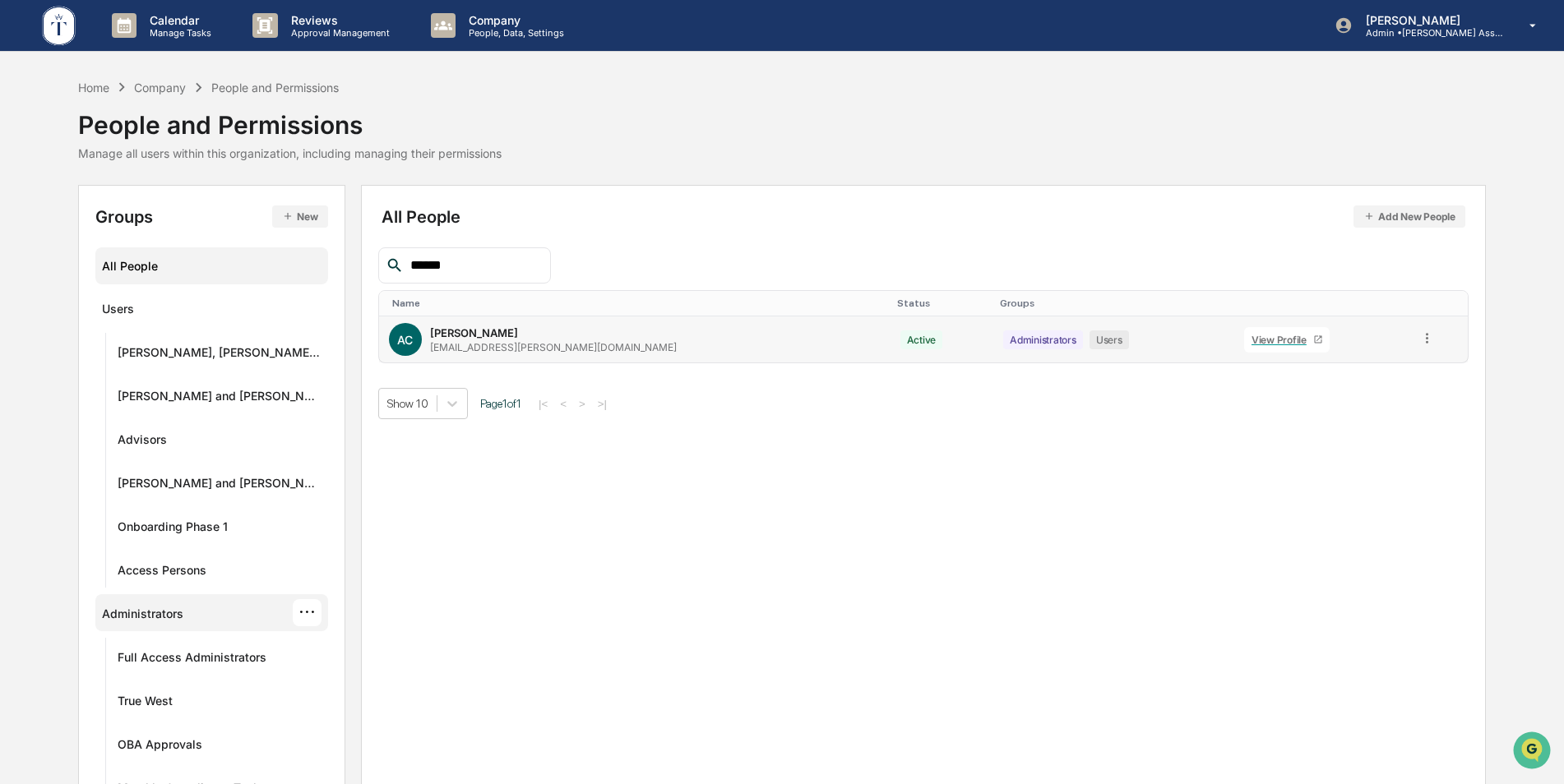
scroll to position [45, 0]
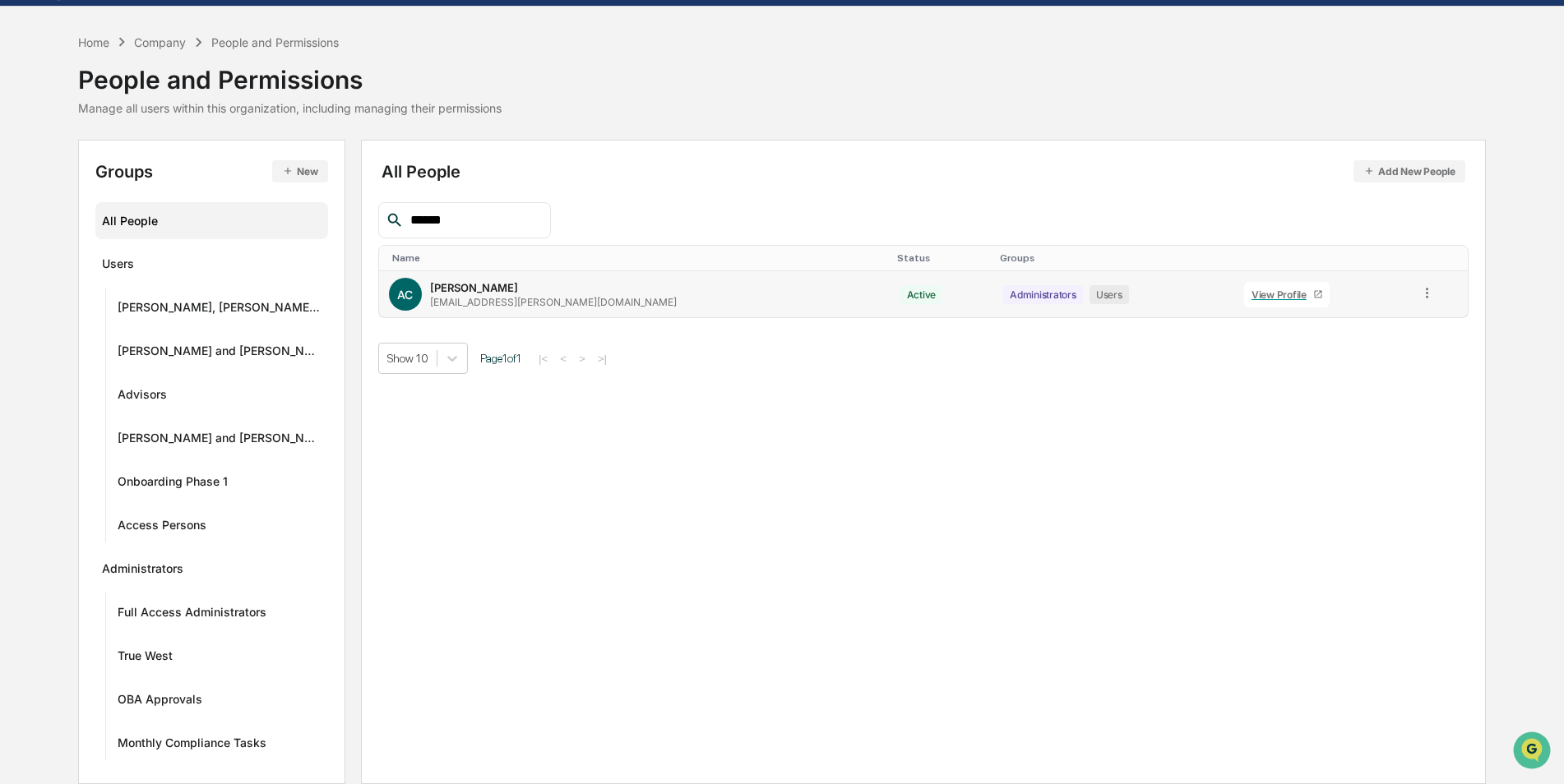
click at [290, 176] on button "New" at bounding box center [300, 171] width 55 height 22
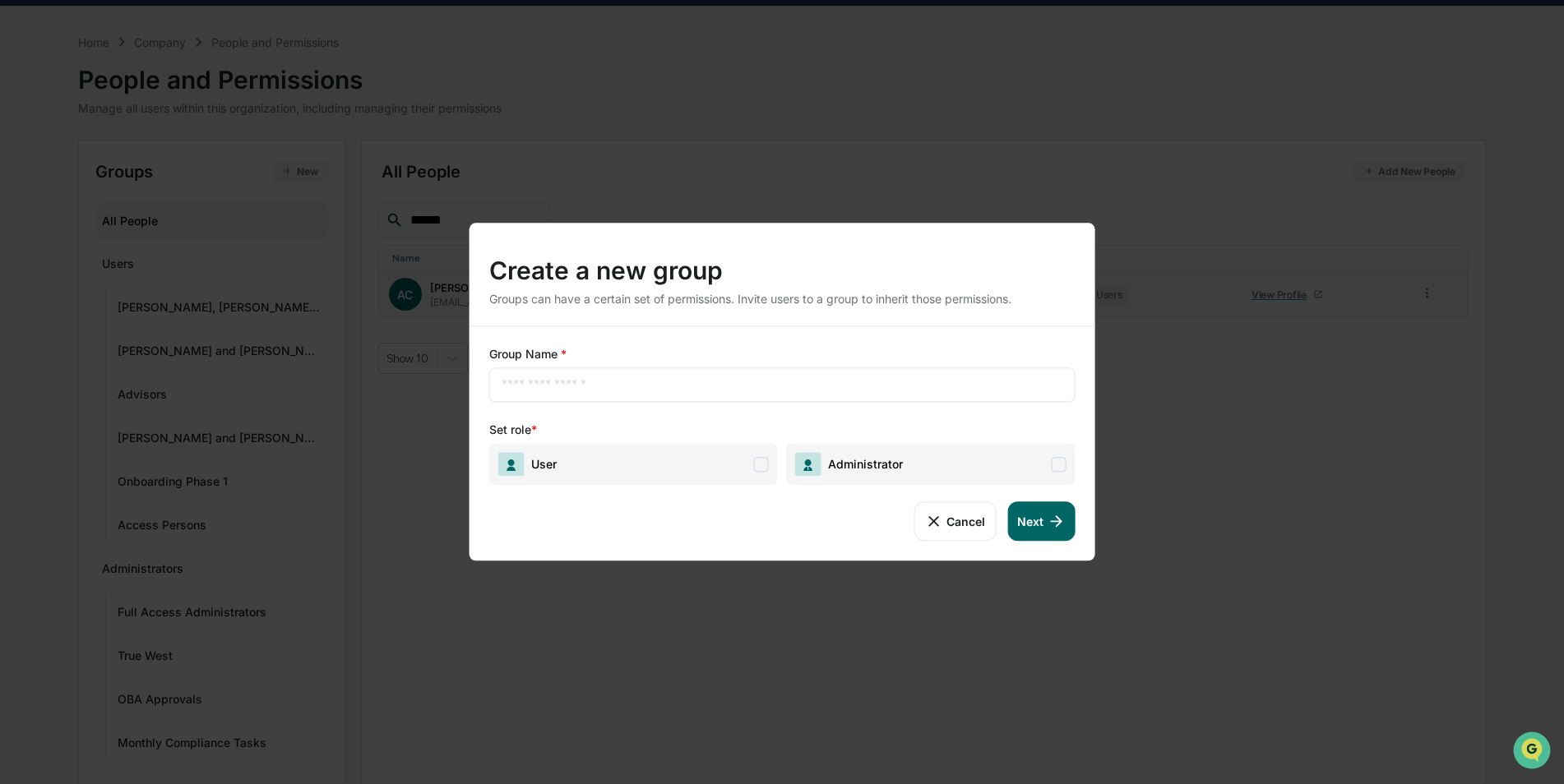
click at [636, 384] on input "text" at bounding box center [782, 384] width 562 height 17
type input "**********"
click at [920, 470] on span "Administrator" at bounding box center [930, 464] width 288 height 42
click at [1045, 523] on button "Next" at bounding box center [1041, 520] width 68 height 40
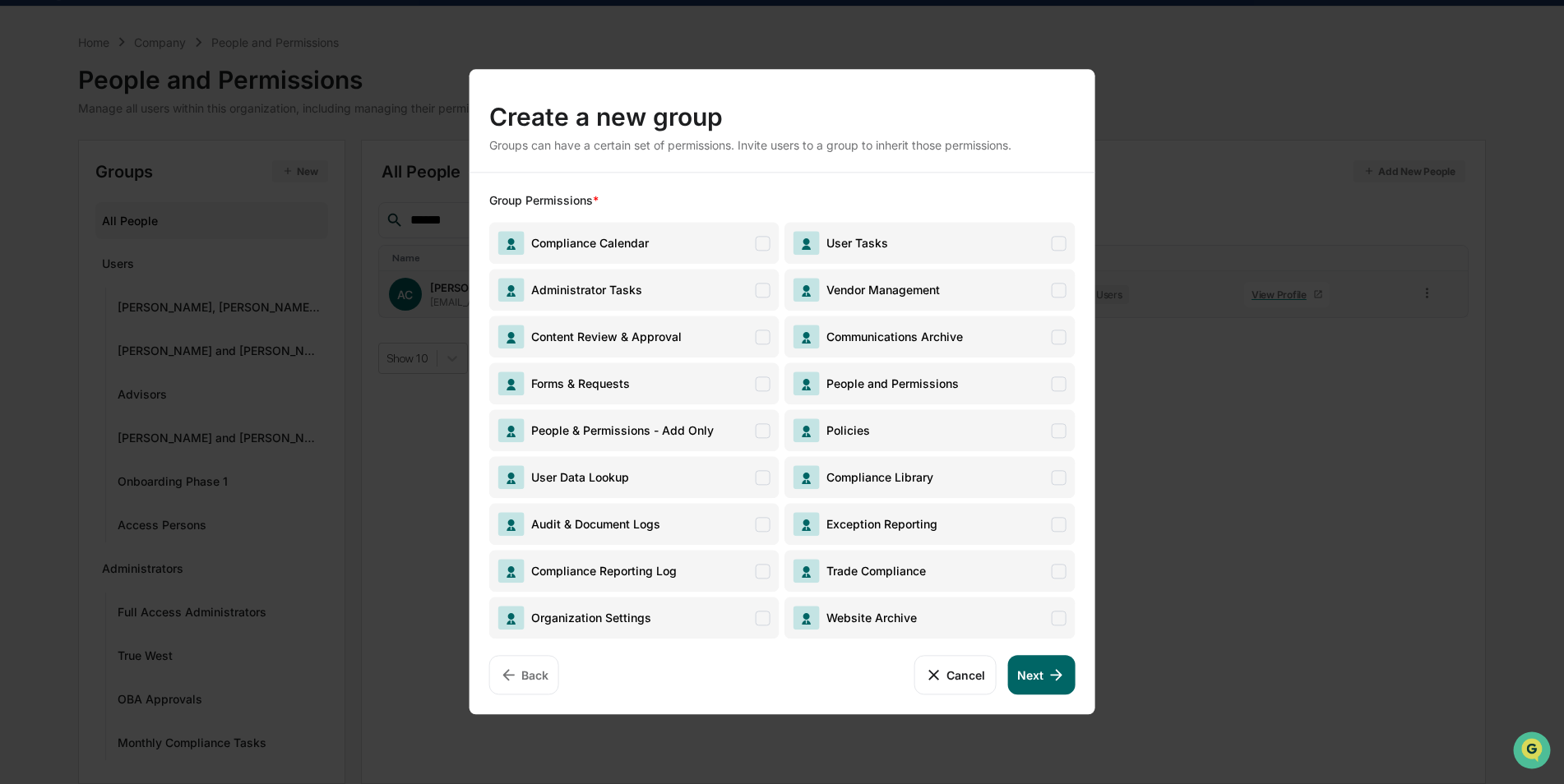
click at [728, 427] on span "People & Permissions - Add Only" at bounding box center [634, 431] width 290 height 42
click at [904, 388] on span "People and Permissions" at bounding box center [889, 383] width 139 height 14
click at [689, 339] on span "Content Review & Approval" at bounding box center [634, 337] width 290 height 42
click at [849, 236] on span "User Tasks" at bounding box center [854, 243] width 69 height 14
click at [1037, 671] on button "Next" at bounding box center [1041, 674] width 68 height 40
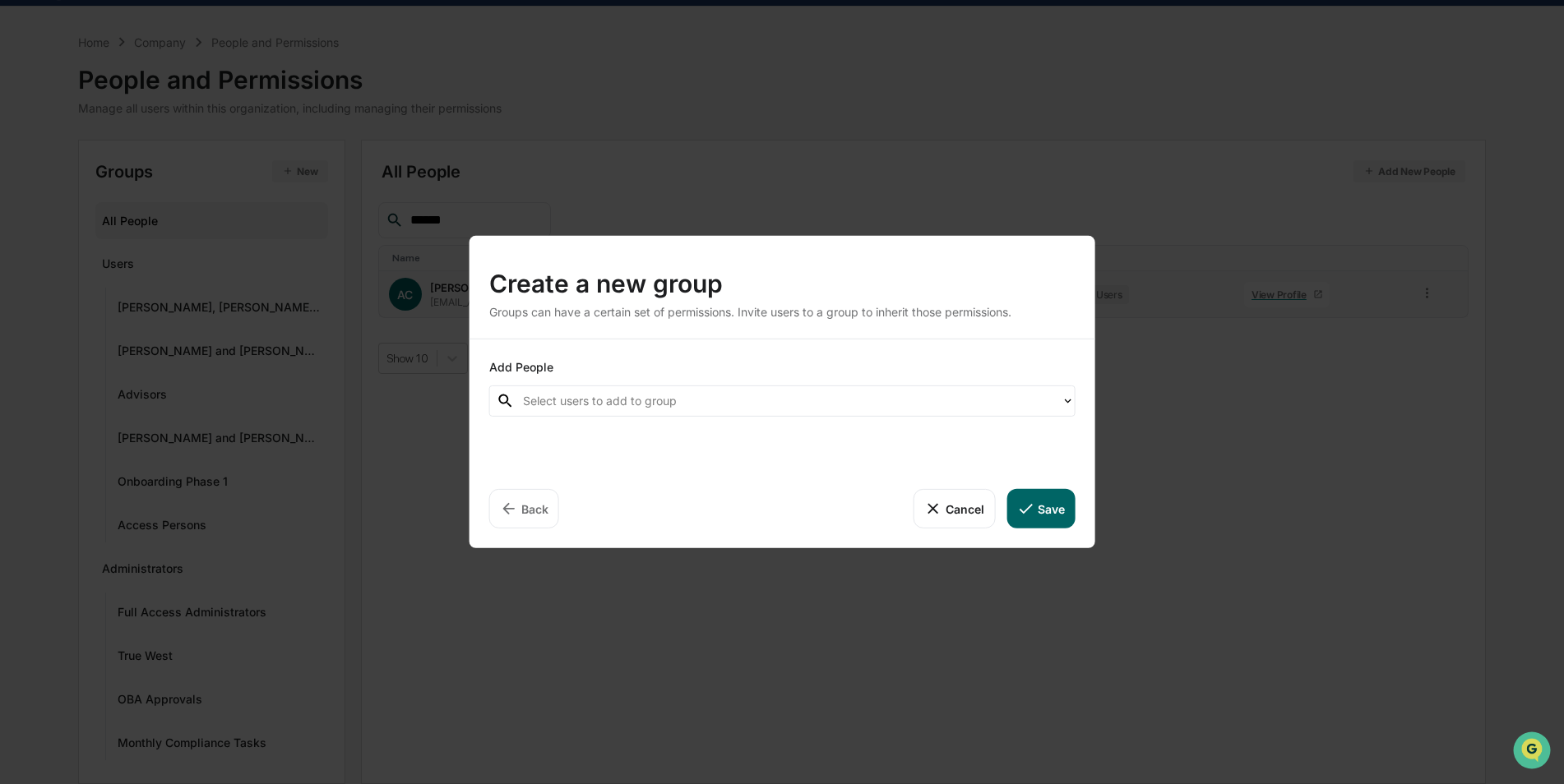
click at [815, 403] on div at bounding box center [788, 401] width 530 height 19
type input "*"
click at [815, 403] on div at bounding box center [788, 401] width 530 height 19
click at [855, 408] on div at bounding box center [788, 401] width 530 height 19
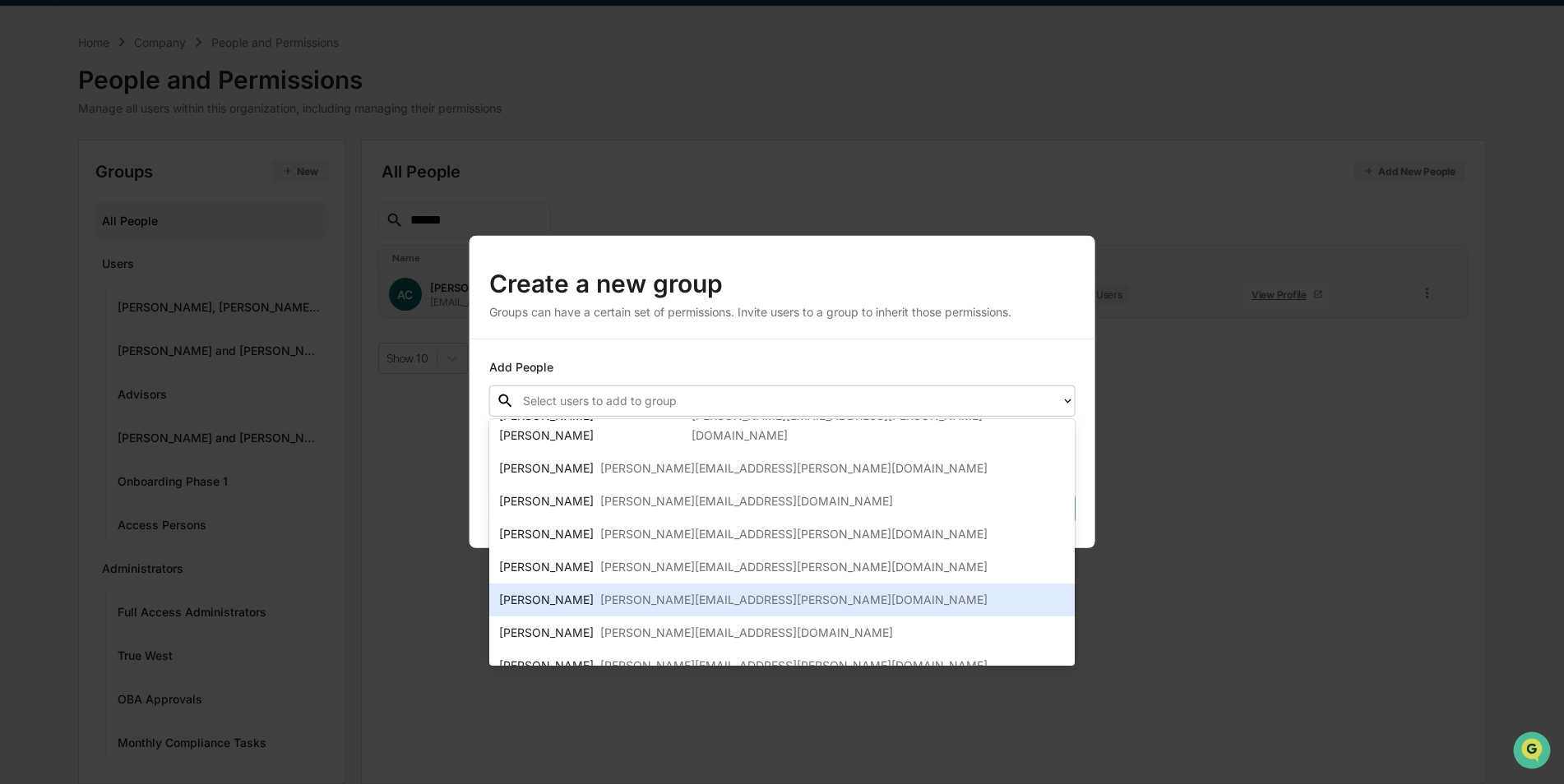
scroll to position [0, 0]
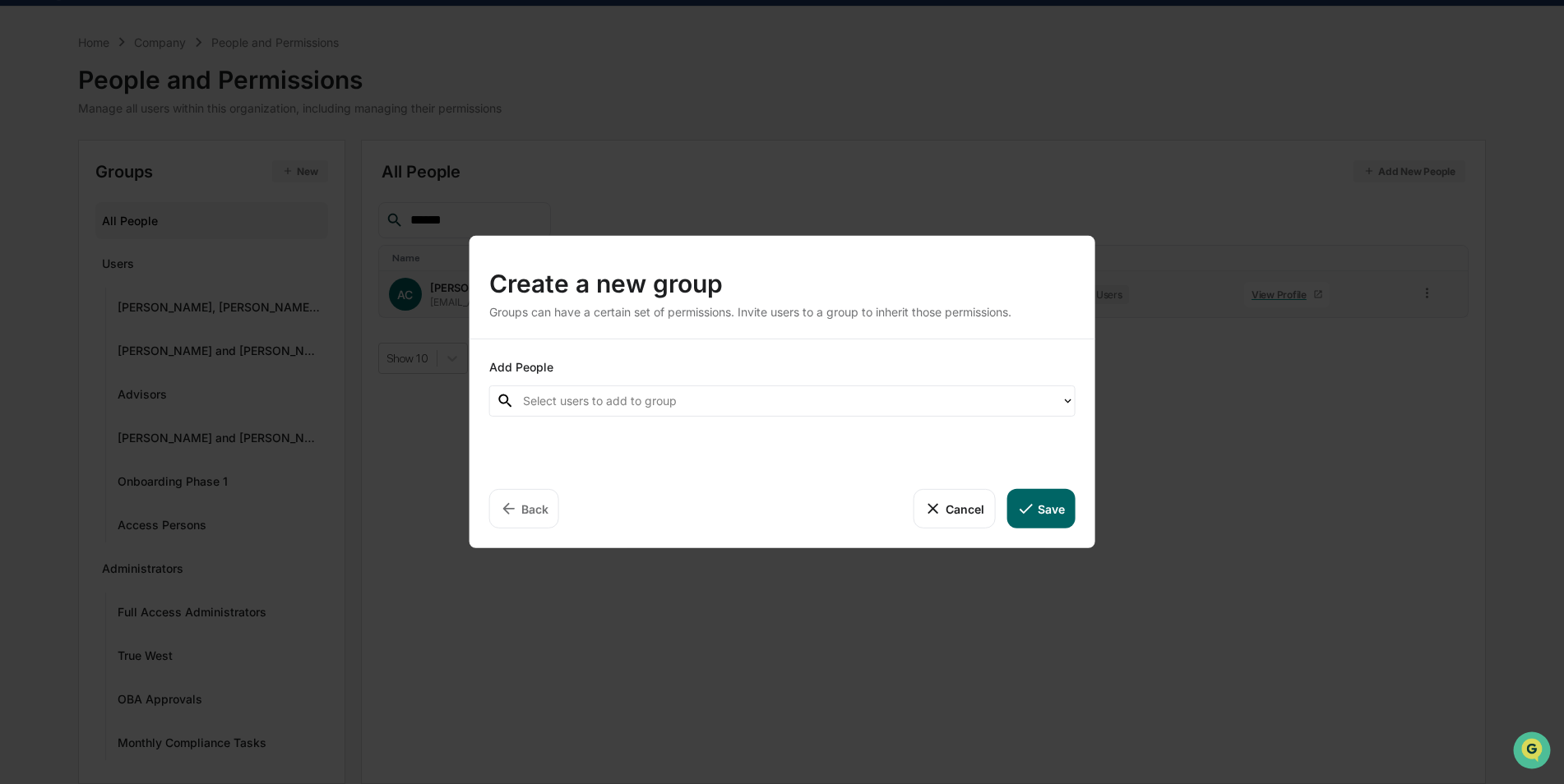
click at [813, 165] on div "Create a new group Groups can have a certain set of permissions. Invite users t…" at bounding box center [782, 392] width 1564 height 784
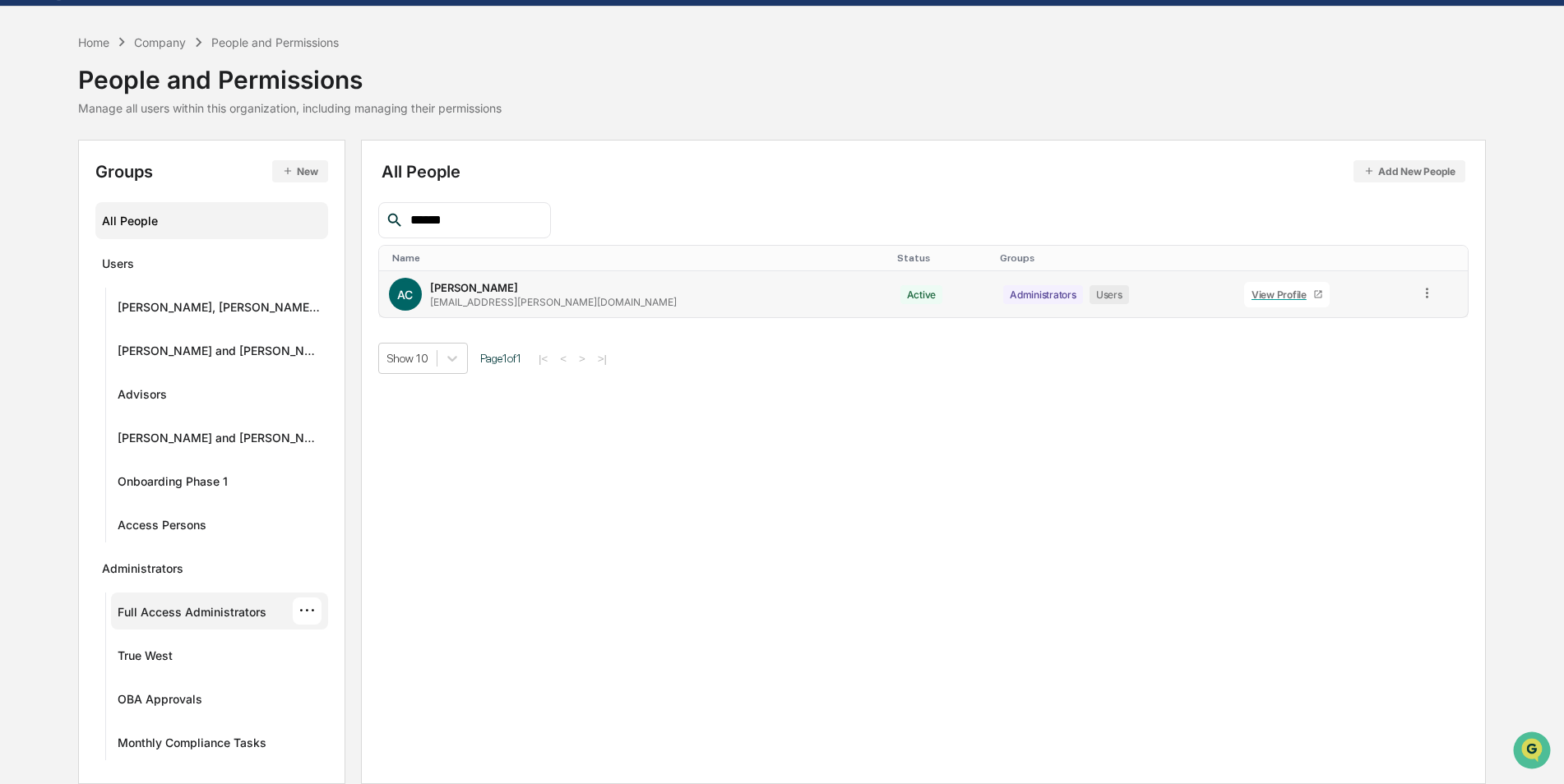
click at [171, 608] on div "Full Access Administrators" at bounding box center [192, 614] width 149 height 19
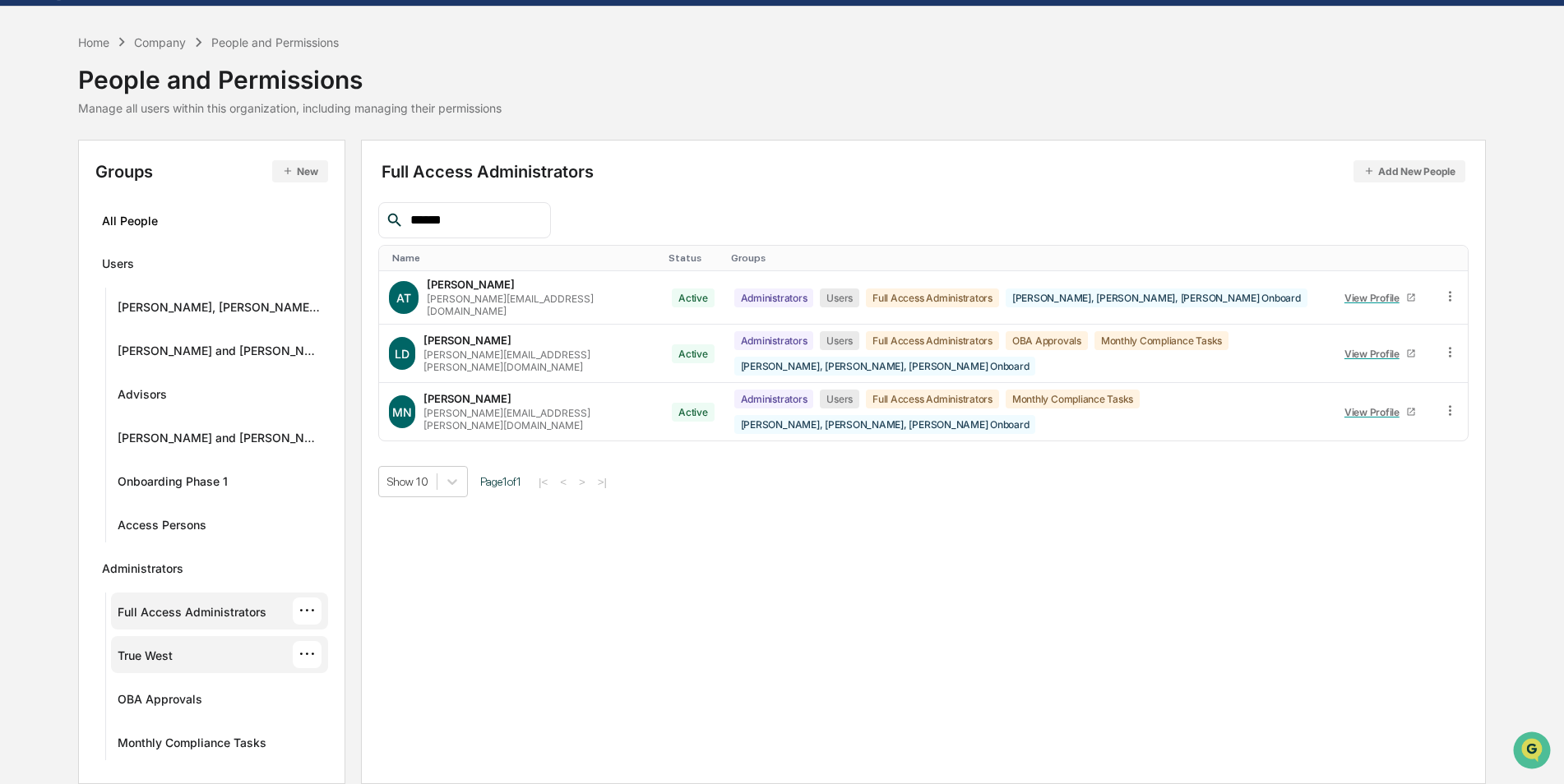
click at [146, 658] on div "True West" at bounding box center [145, 658] width 55 height 19
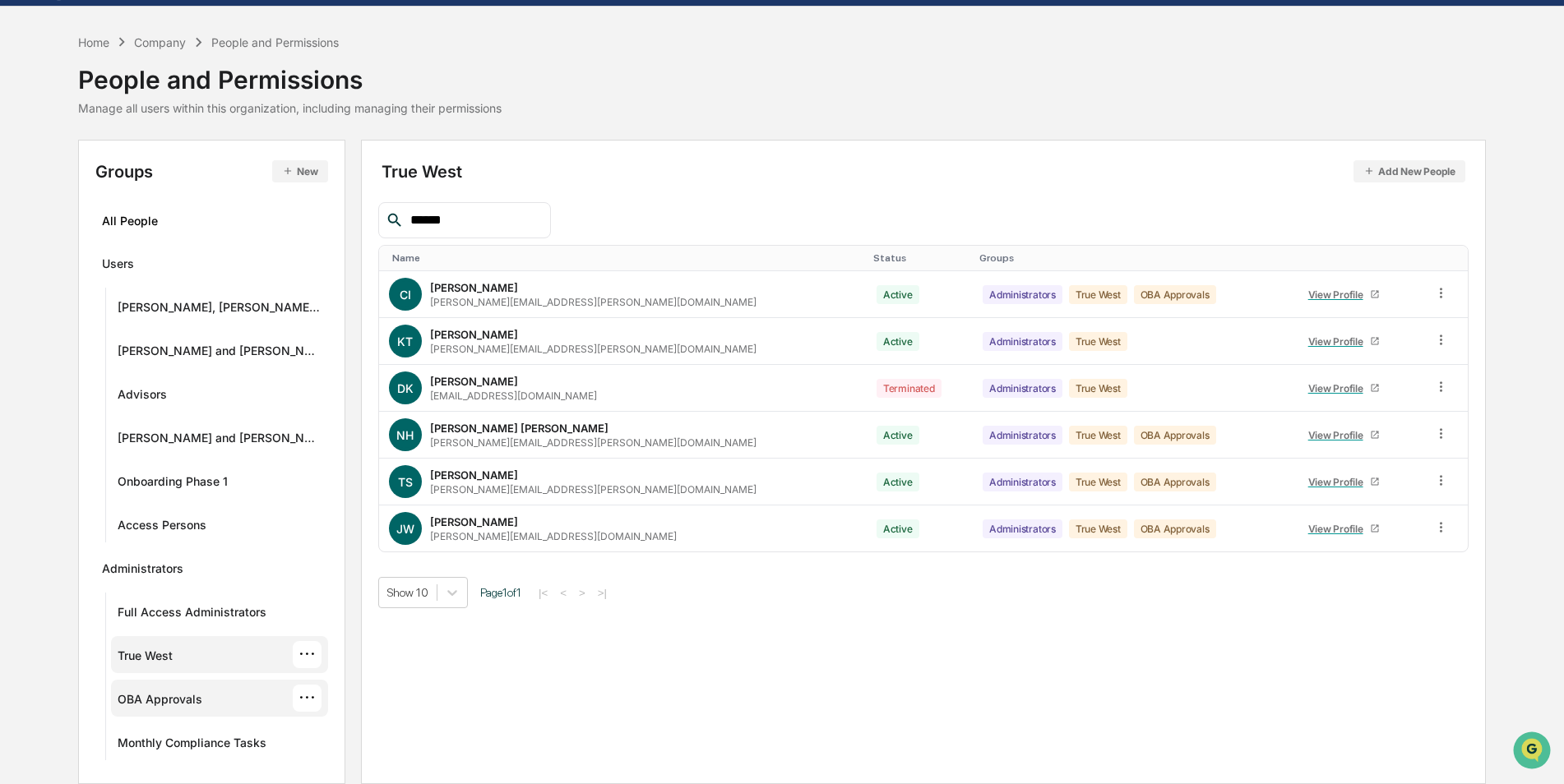
click at [154, 705] on div "OBA Approvals" at bounding box center [160, 701] width 84 height 19
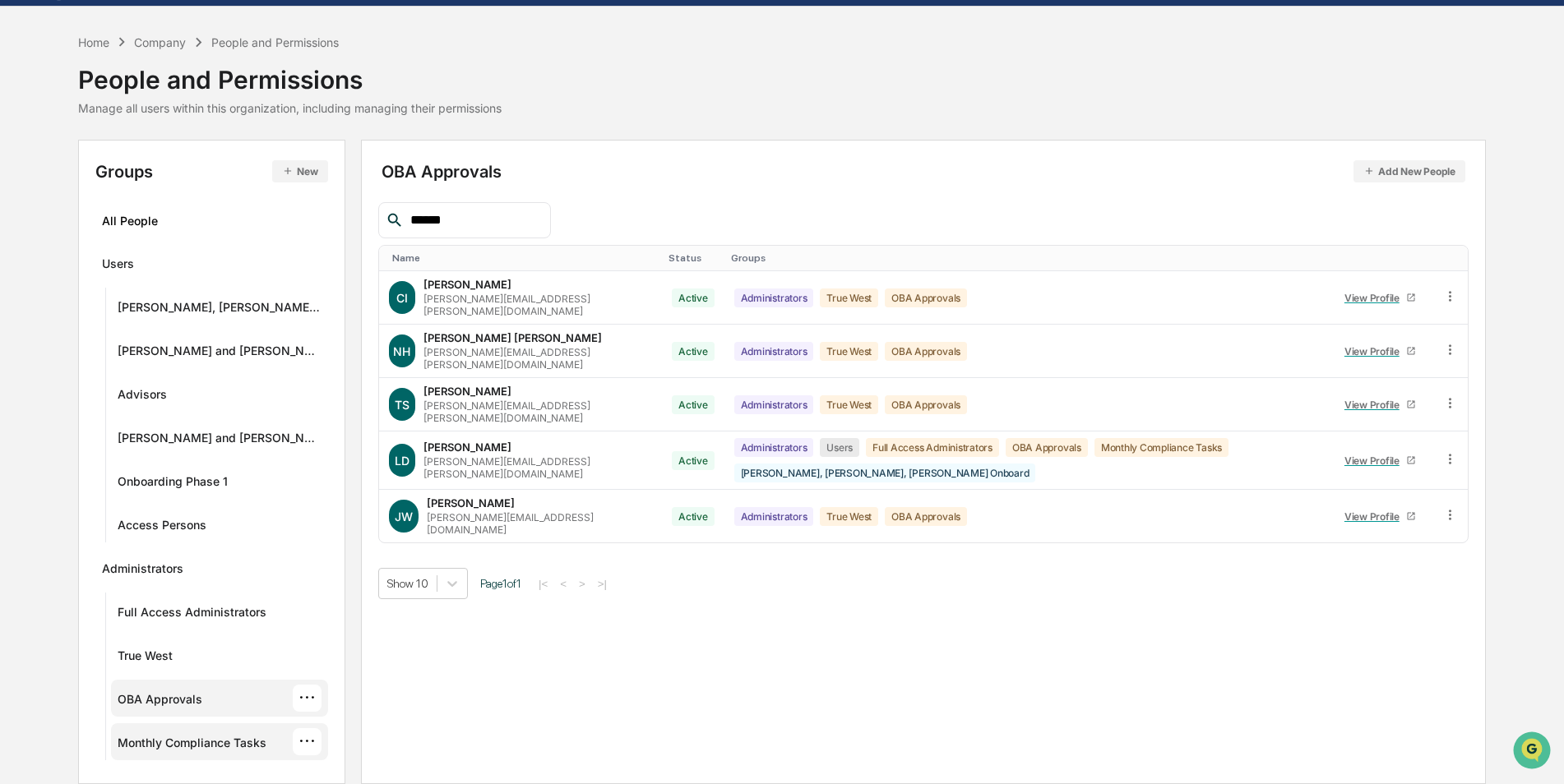
click at [164, 739] on div "Monthly Compliance Tasks" at bounding box center [192, 745] width 149 height 19
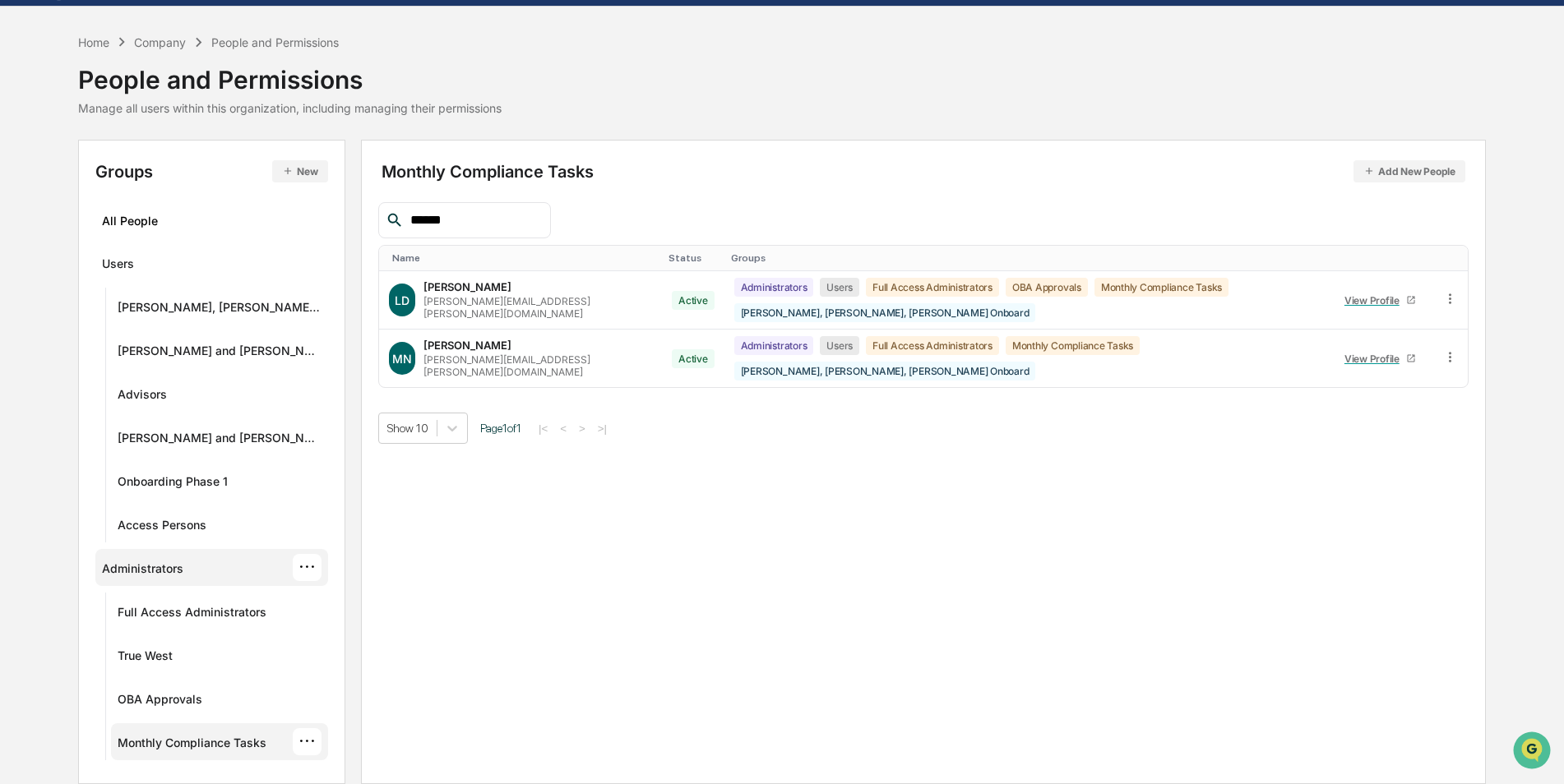
click at [161, 580] on div "Administrators" at bounding box center [142, 571] width 82 height 19
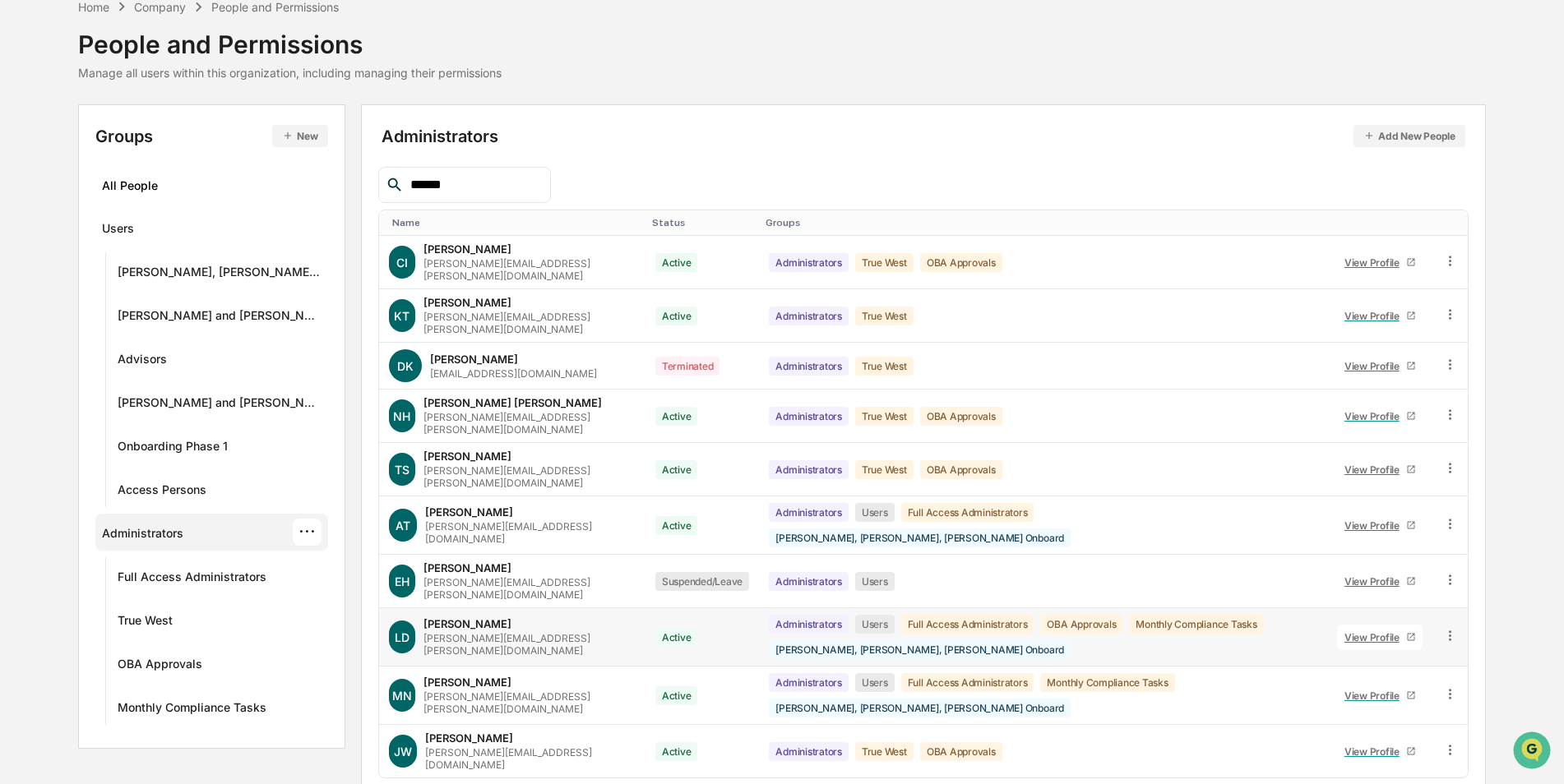
scroll to position [98, 0]
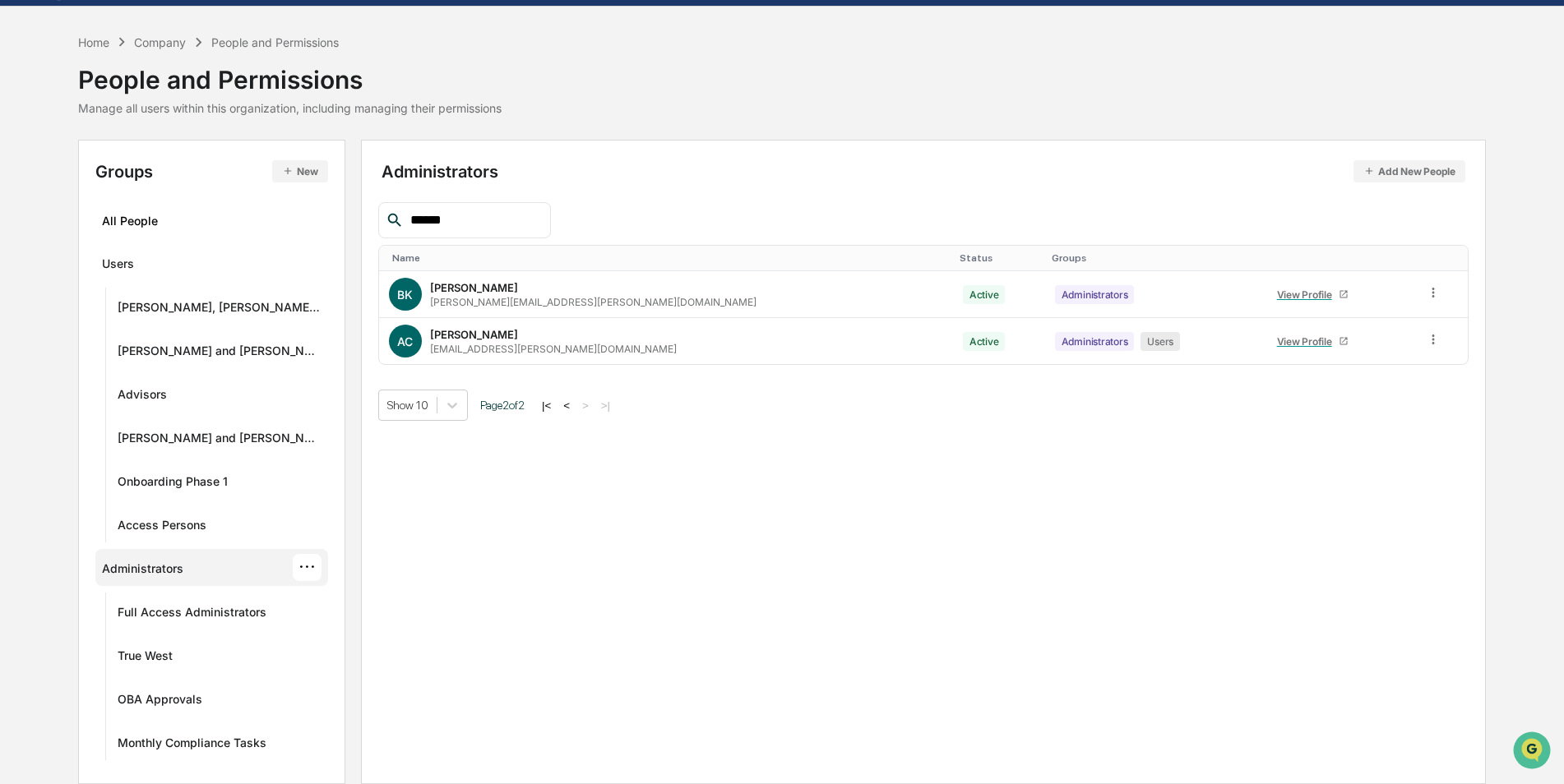
scroll to position [45, 0]
click at [1432, 340] on icon at bounding box center [1433, 339] width 3 height 10
click at [835, 634] on div "Administrators Add New People ****** Name Status Groups BK [PERSON_NAME] [PERSO…" at bounding box center [923, 461] width 1124 height 644
click at [295, 567] on div "···" at bounding box center [307, 567] width 29 height 27
click at [429, 628] on div "Edit Permissions" at bounding box center [433, 626] width 191 height 19
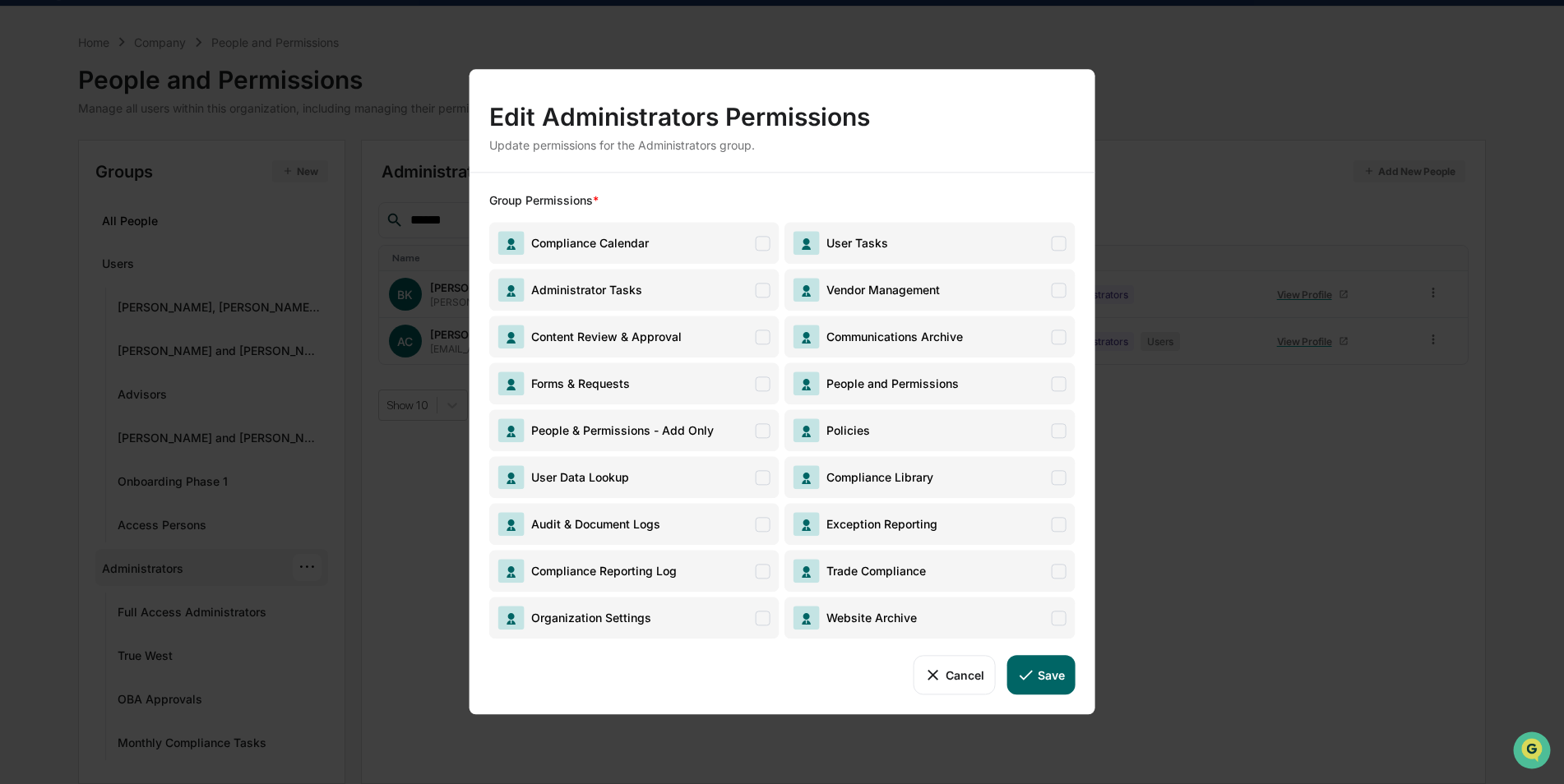
click at [425, 646] on div "Edit Administrators Permissions Update permissions for the Administrators group…" at bounding box center [782, 392] width 1564 height 784
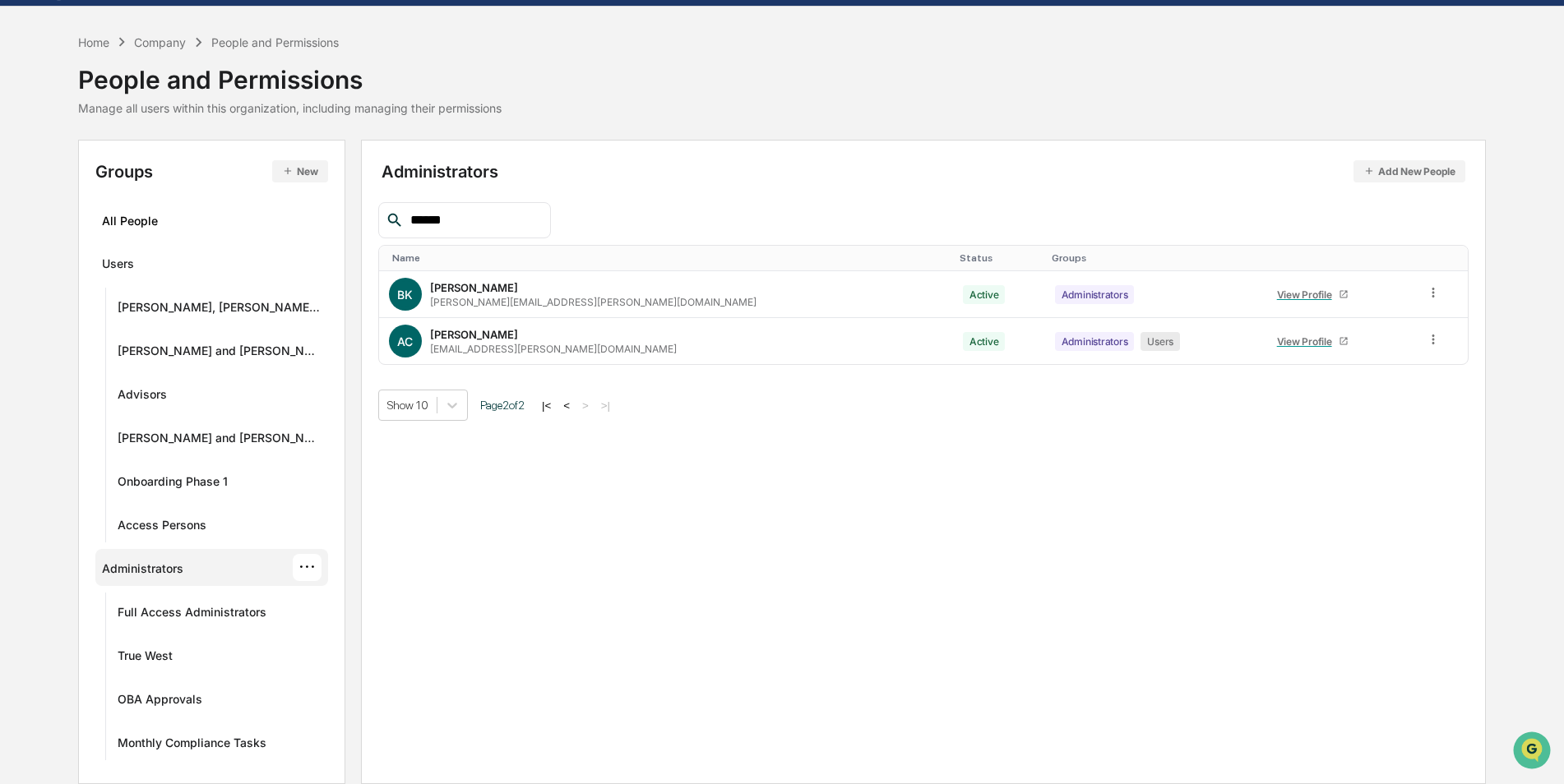
click at [288, 171] on button "New" at bounding box center [300, 171] width 55 height 22
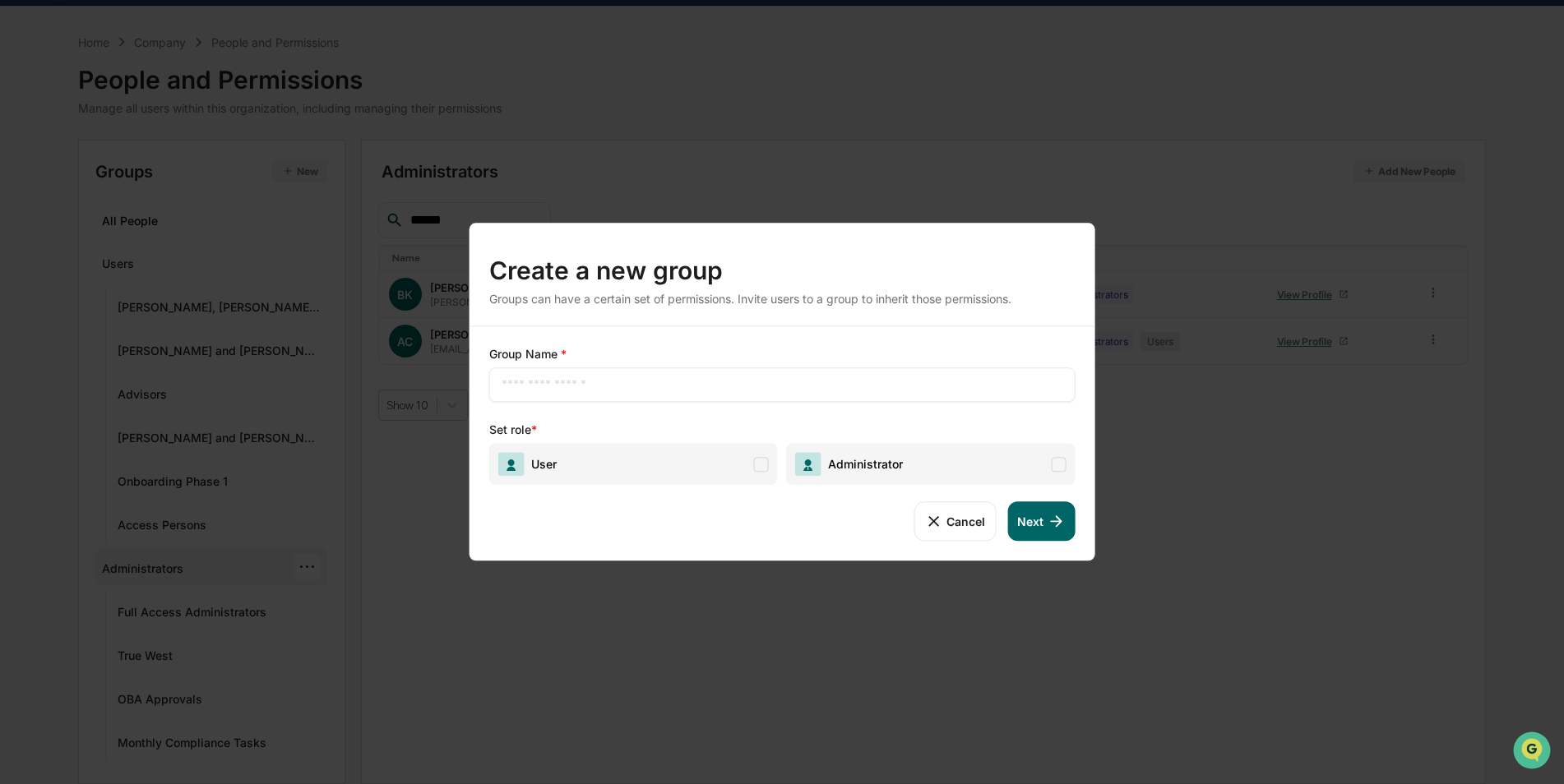
click at [512, 378] on input "text" at bounding box center [782, 384] width 562 height 17
type input "**********"
click at [373, 509] on div "**********" at bounding box center [782, 392] width 1564 height 784
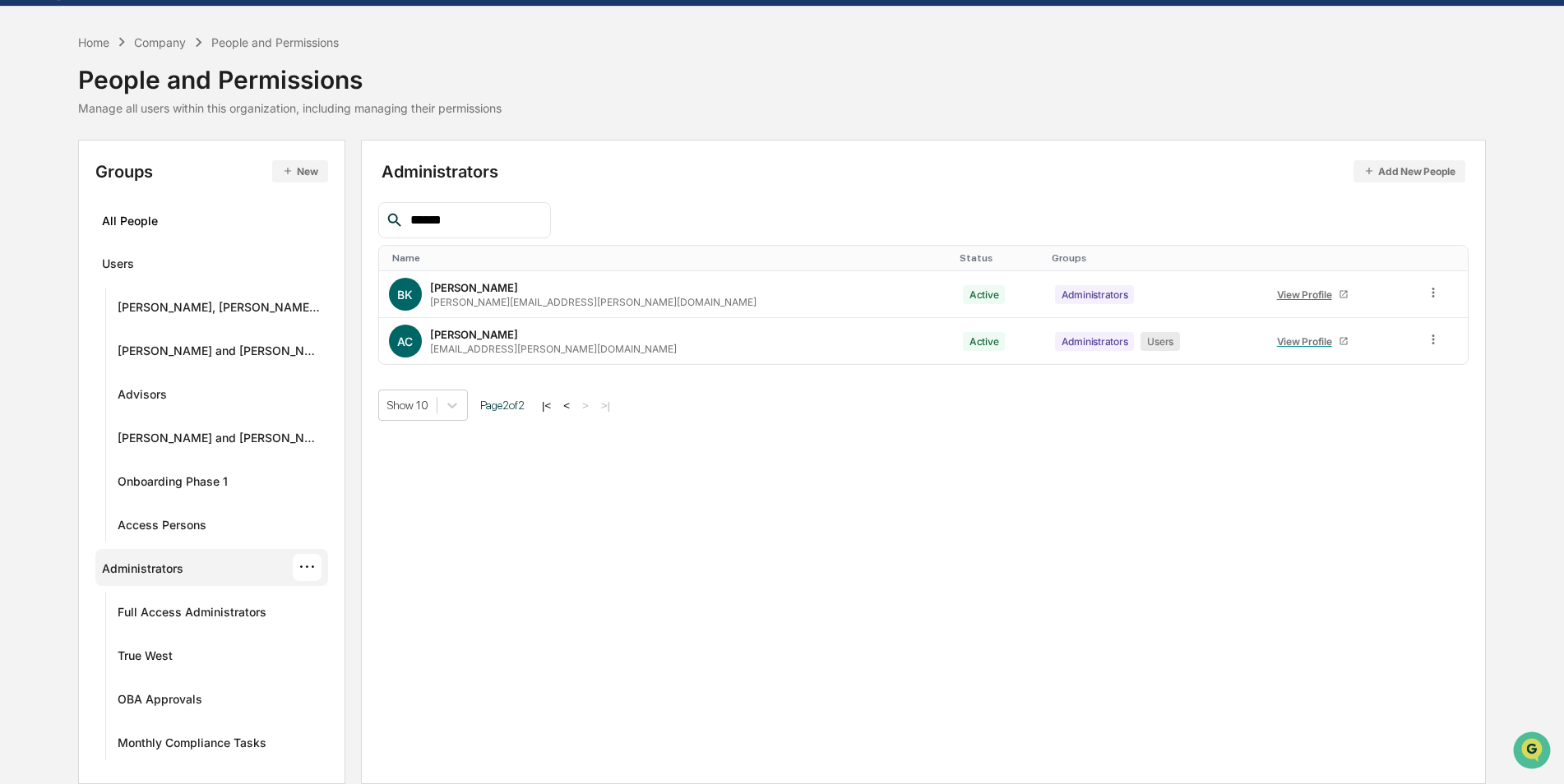
click at [564, 403] on button "<" at bounding box center [566, 406] width 17 height 14
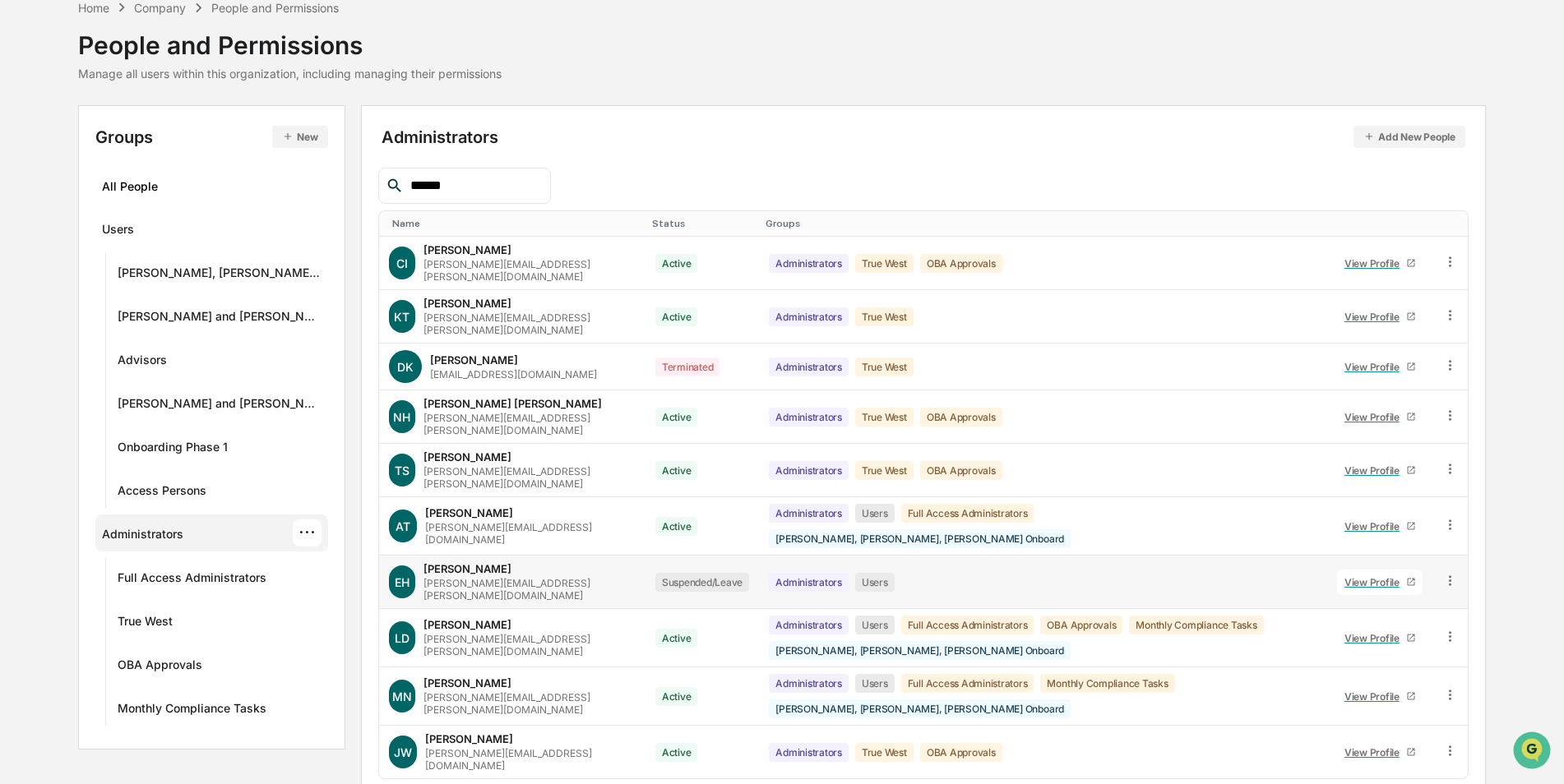
scroll to position [98, 0]
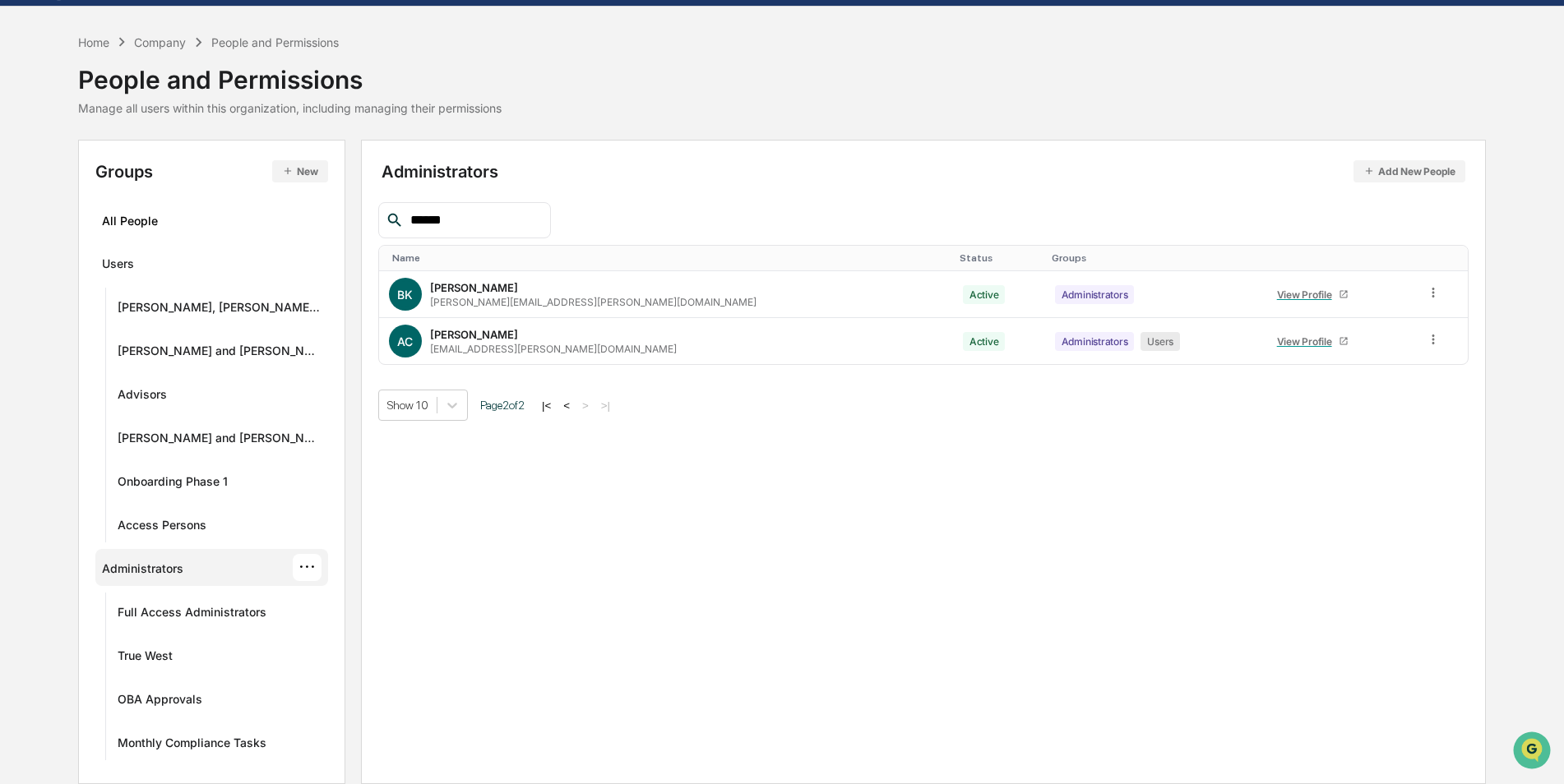
scroll to position [45, 0]
click at [1426, 337] on icon at bounding box center [1434, 340] width 16 height 16
click at [971, 490] on div "Administrators Add New People ****** Name Status Groups BK [PERSON_NAME] [PERSO…" at bounding box center [923, 461] width 1124 height 644
click at [293, 565] on div "···" at bounding box center [307, 567] width 29 height 27
click at [371, 632] on div "Edit Permissions" at bounding box center [433, 626] width 191 height 19
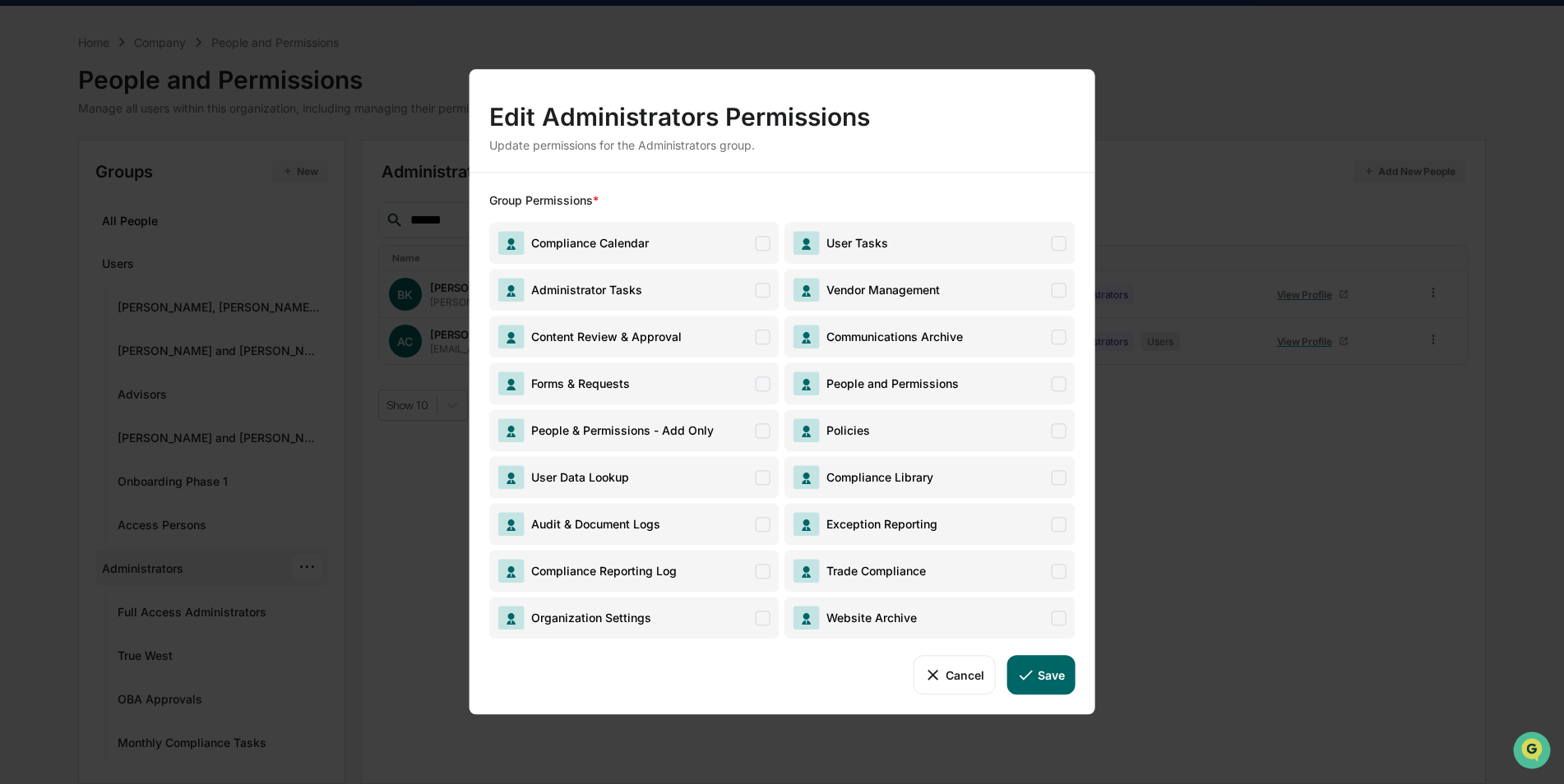
click at [367, 613] on div "Edit Administrators Permissions Update permissions for the Administrators group…" at bounding box center [782, 392] width 1564 height 784
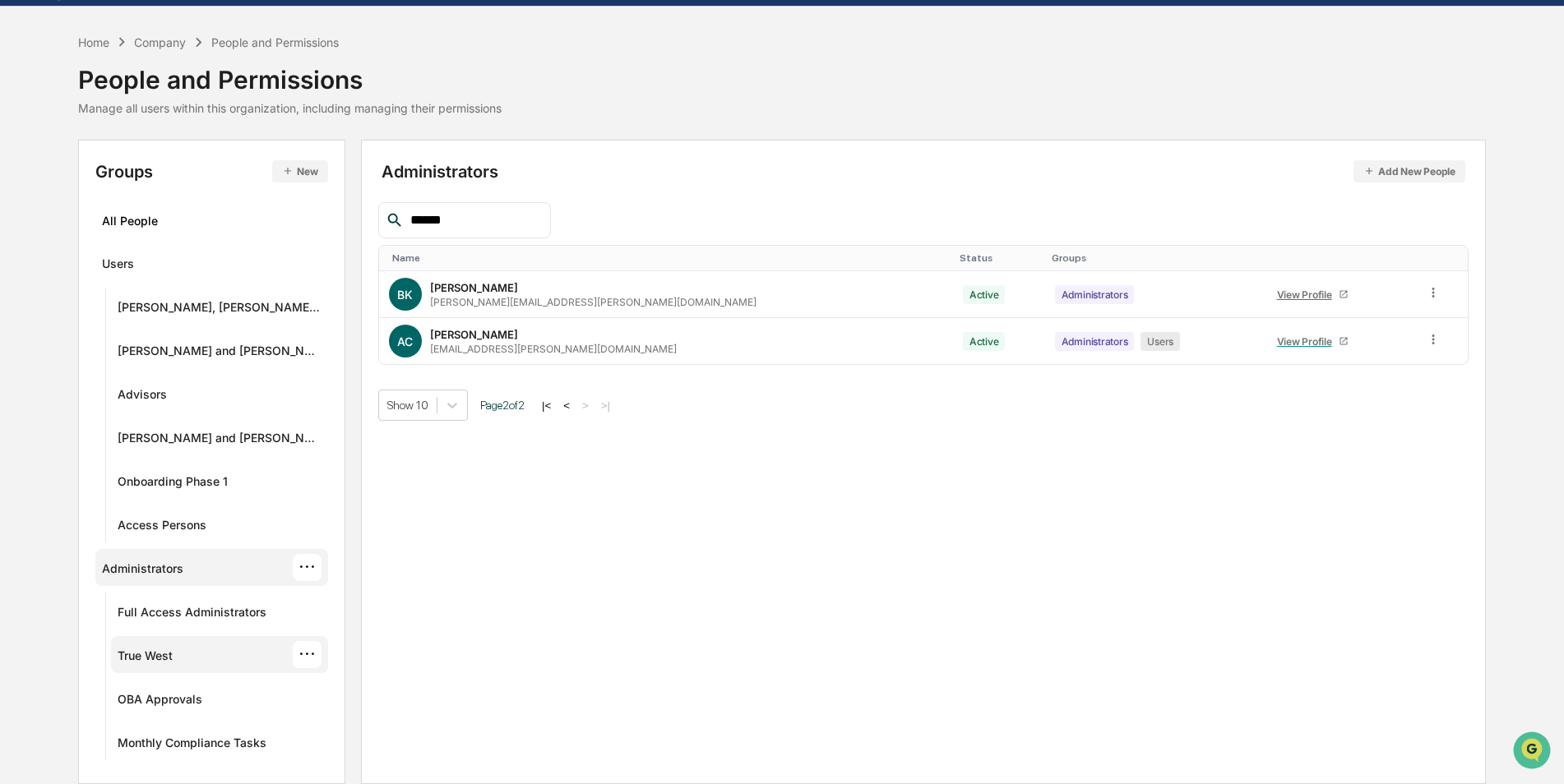
click at [219, 649] on div "True West ···" at bounding box center [219, 654] width 203 height 27
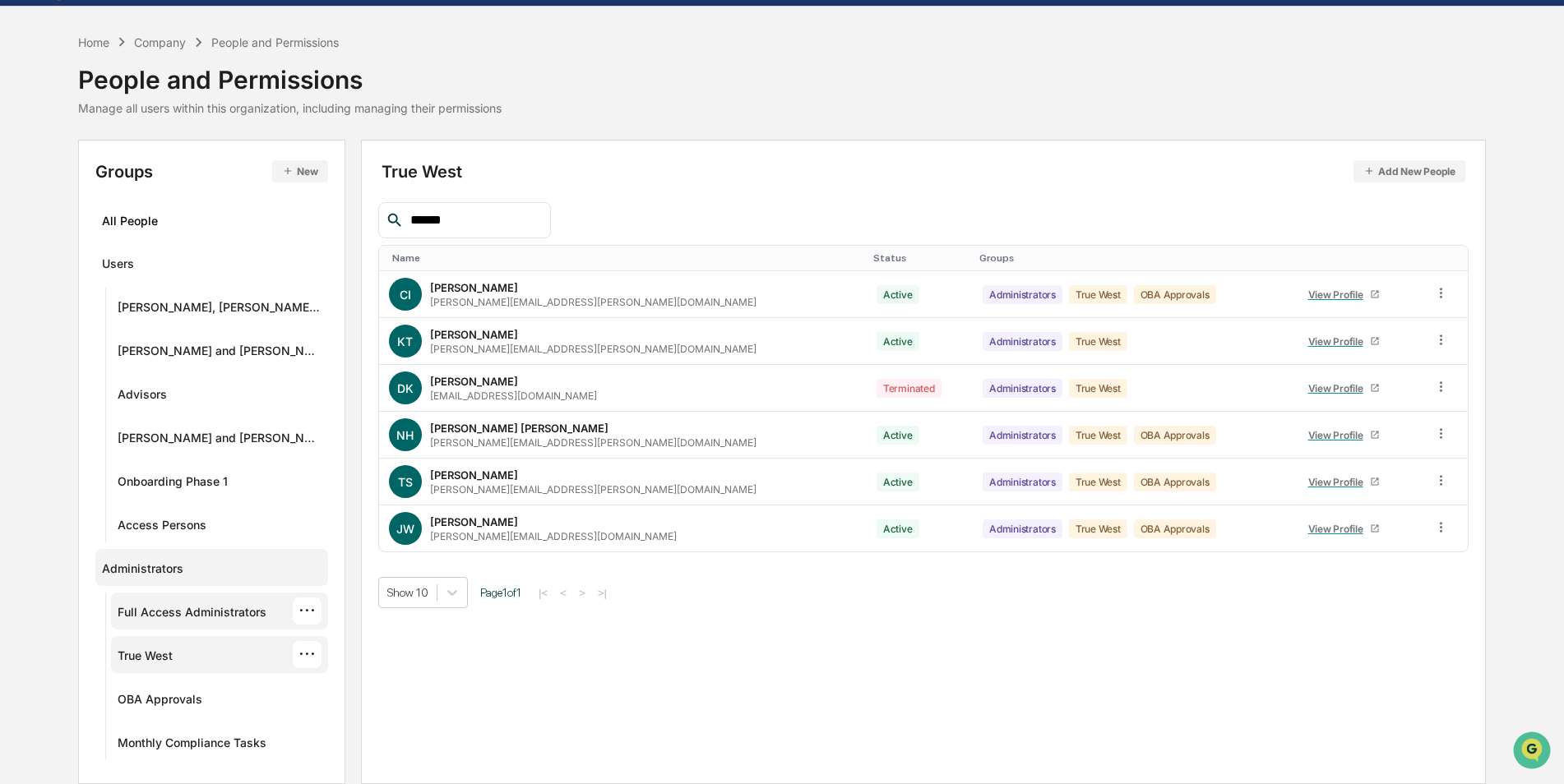
click at [227, 607] on div "Full Access Administrators" at bounding box center [192, 614] width 149 height 19
